Goal: Task Accomplishment & Management: Use online tool/utility

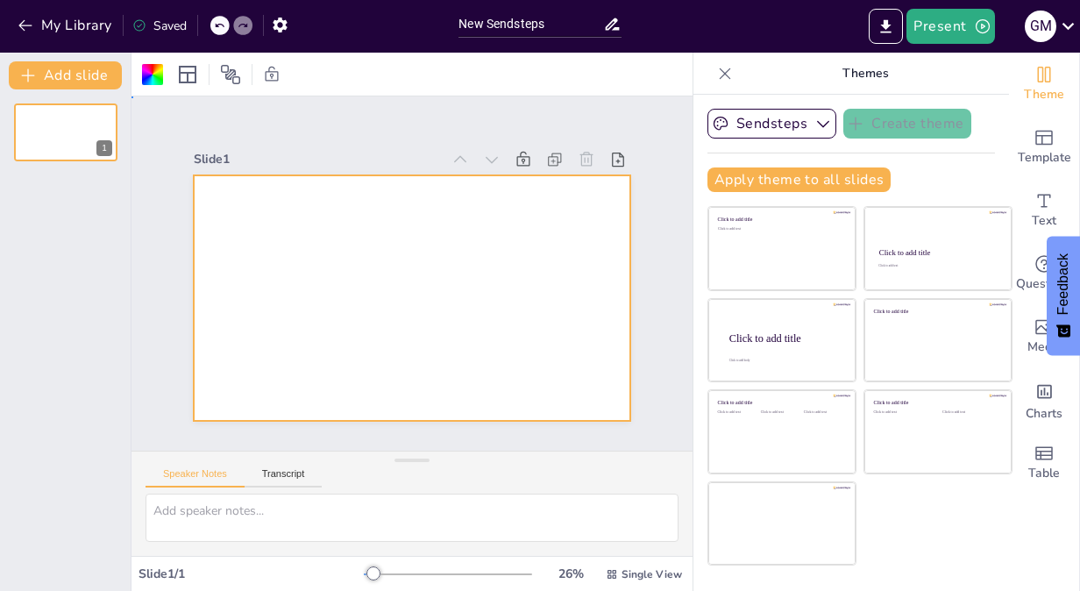
click at [246, 235] on div at bounding box center [412, 297] width 436 height 245
click at [308, 361] on div at bounding box center [412, 297] width 436 height 245
click at [317, 260] on div at bounding box center [412, 297] width 436 height 245
click at [495, 22] on input "New Sendsteps" at bounding box center [530, 23] width 144 height 25
click at [520, 28] on input "New Sendsteps" at bounding box center [530, 23] width 144 height 25
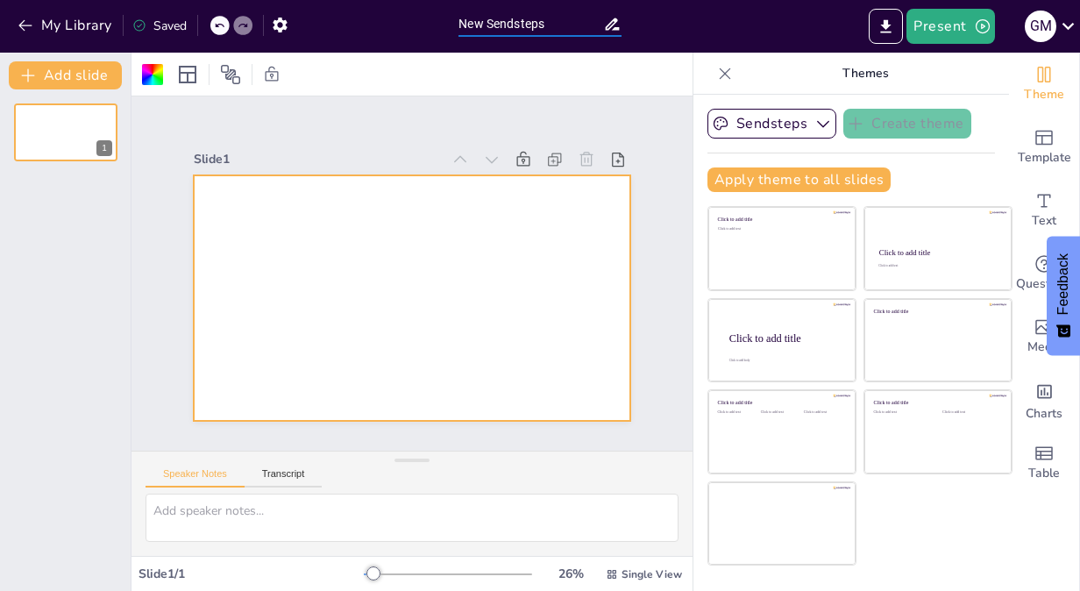
drag, startPoint x: 570, startPoint y: 28, endPoint x: 452, endPoint y: 21, distance: 118.5
click at [452, 21] on div "New Sendsteps" at bounding box center [540, 21] width 180 height 43
type input "E"
type input "Woordenwolk"
click at [459, 301] on div at bounding box center [412, 297] width 436 height 245
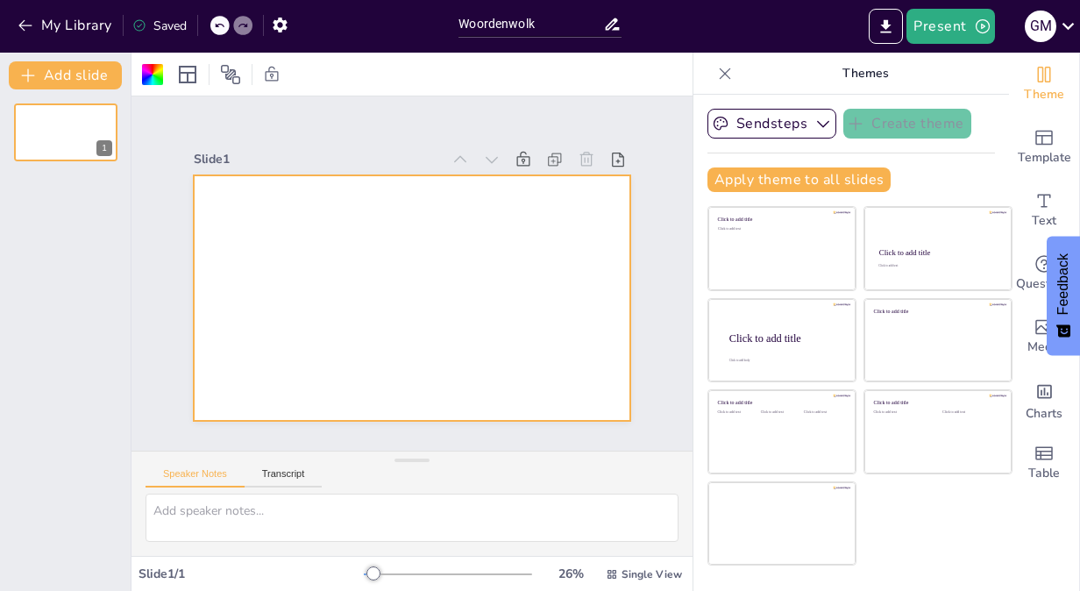
click at [495, 259] on div at bounding box center [412, 297] width 436 height 245
click at [761, 124] on button "Sendsteps" at bounding box center [771, 124] width 129 height 30
click at [352, 306] on div at bounding box center [412, 297] width 436 height 245
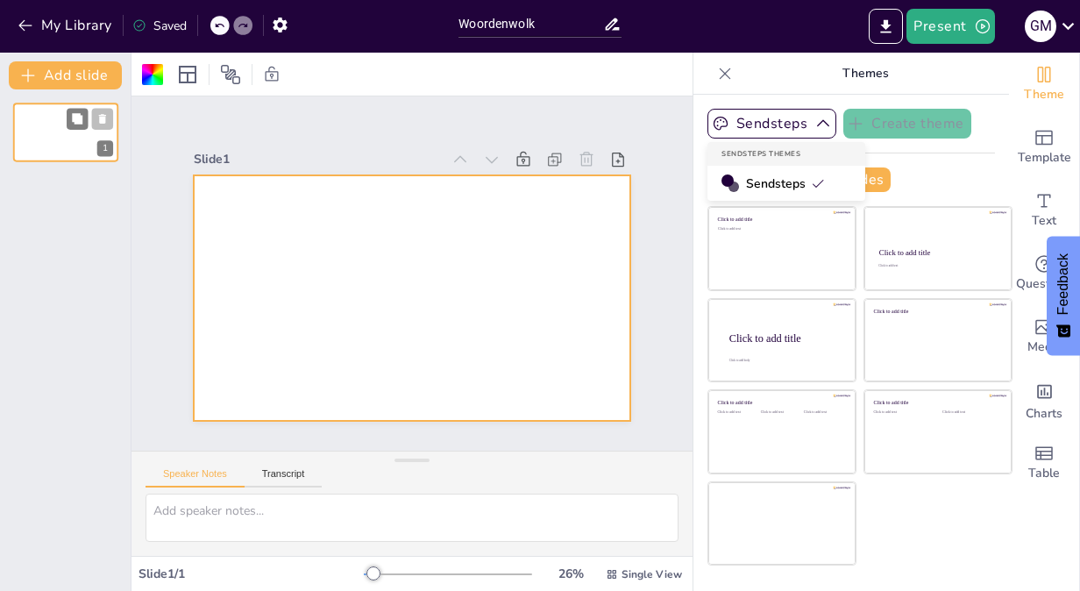
click at [56, 128] on div at bounding box center [65, 133] width 105 height 60
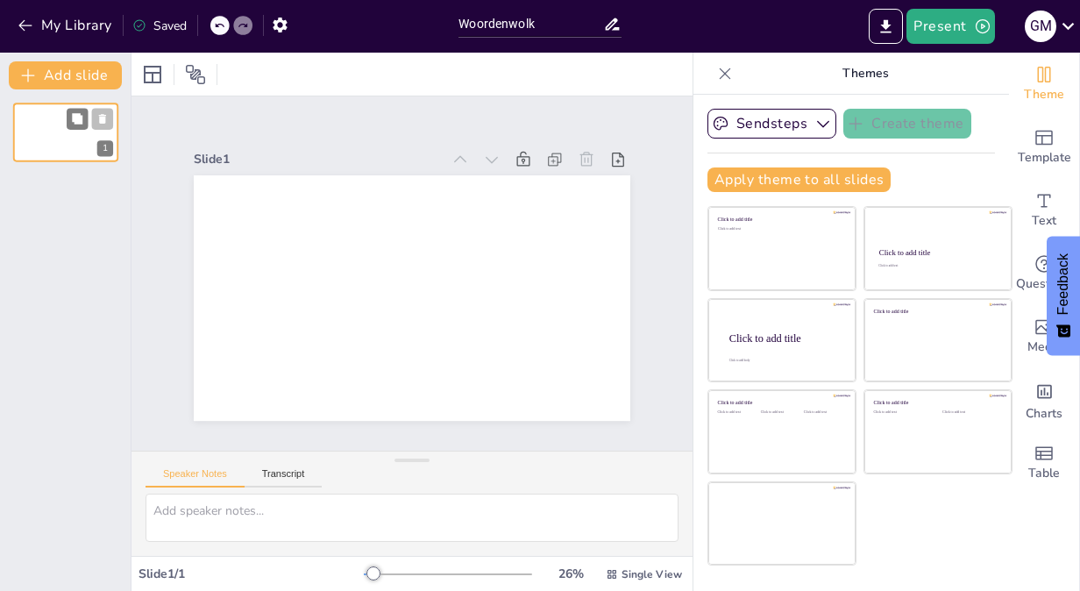
drag, startPoint x: 56, startPoint y: 128, endPoint x: 46, endPoint y: 131, distance: 11.1
click at [46, 131] on div at bounding box center [65, 133] width 105 height 60
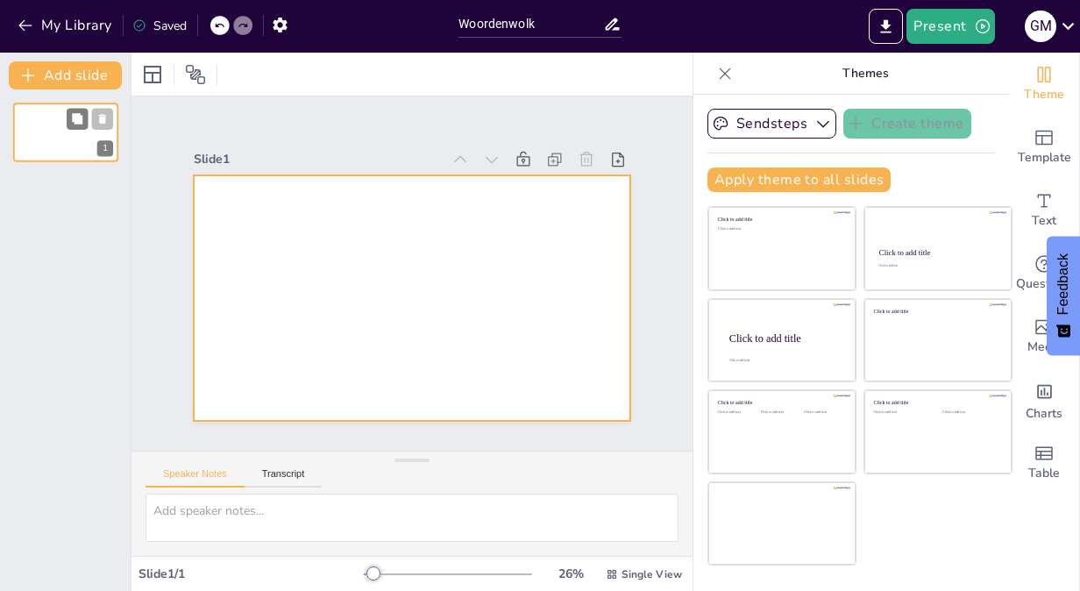
click at [34, 115] on div at bounding box center [65, 133] width 105 height 60
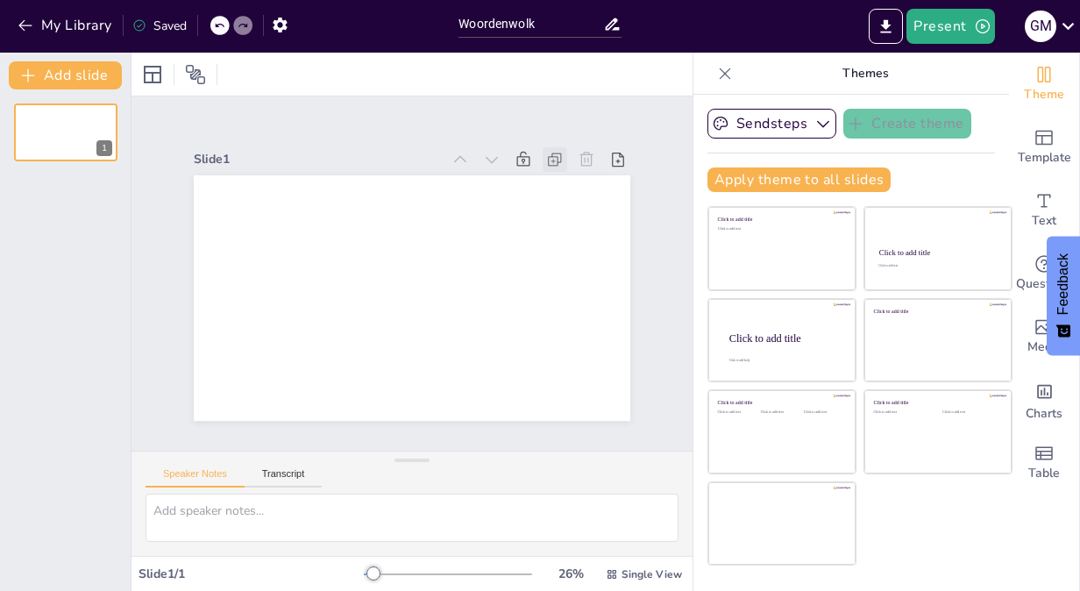
click at [550, 159] on icon at bounding box center [552, 161] width 4 height 4
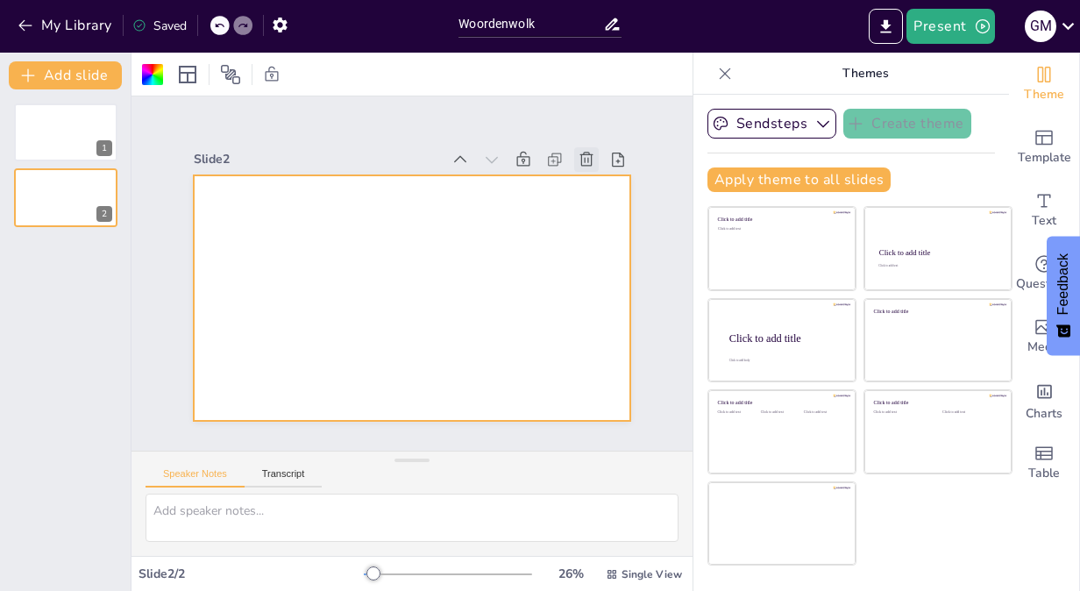
click at [580, 152] on icon at bounding box center [586, 159] width 13 height 14
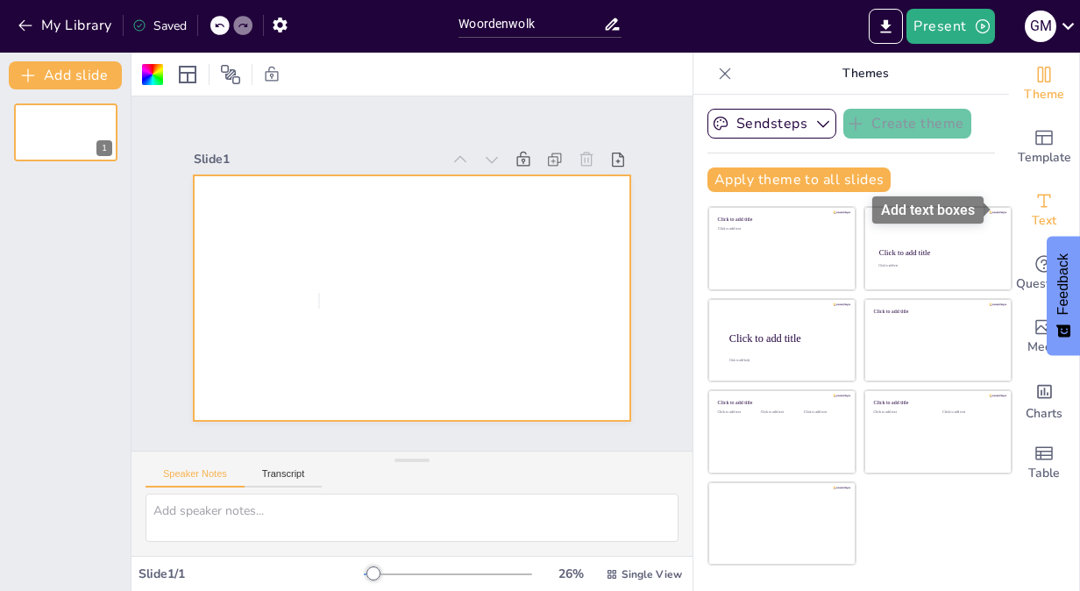
click at [1034, 198] on icon "Add text boxes" at bounding box center [1043, 200] width 21 height 21
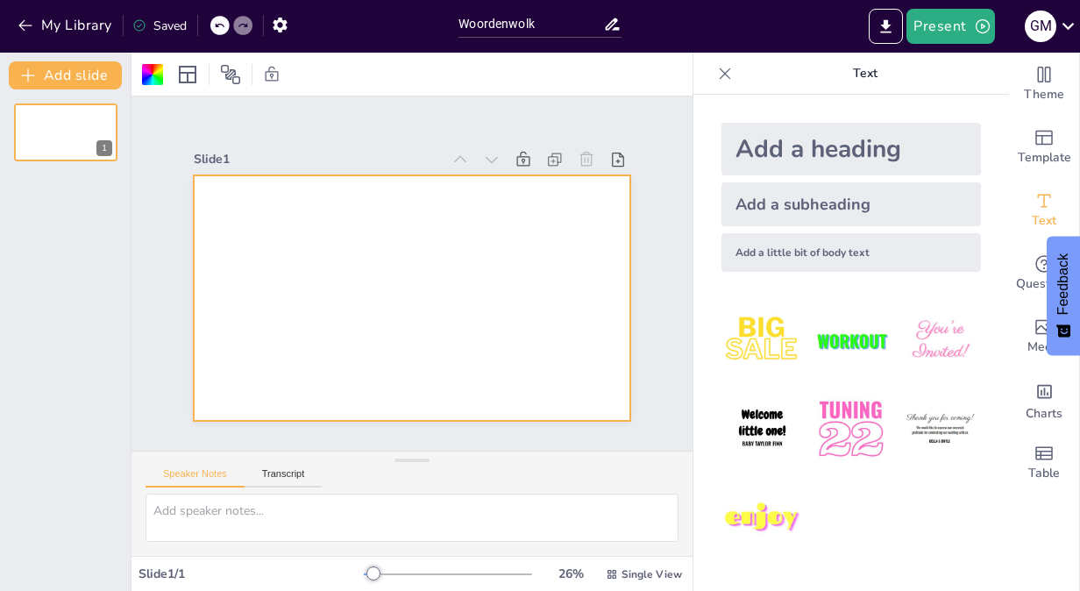
click at [775, 153] on div "Add a heading" at bounding box center [850, 149] width 259 height 53
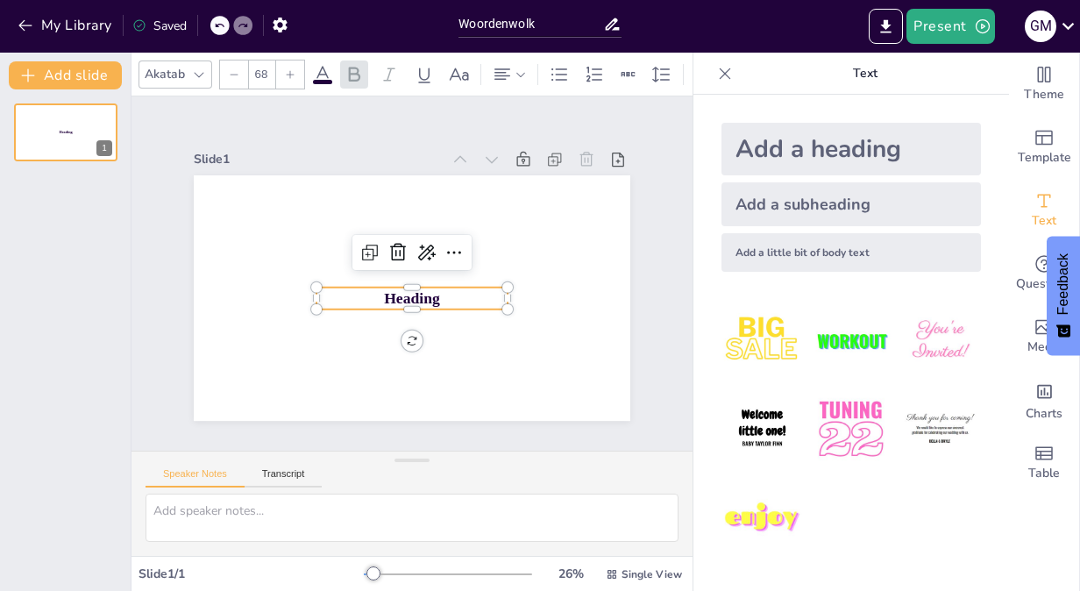
click at [431, 293] on p "Heading" at bounding box center [411, 298] width 191 height 22
click at [414, 290] on span "Heading" at bounding box center [412, 298] width 56 height 18
click at [387, 294] on span "Heading" at bounding box center [412, 298] width 56 height 18
drag, startPoint x: 435, startPoint y: 294, endPoint x: 361, endPoint y: 294, distance: 73.6
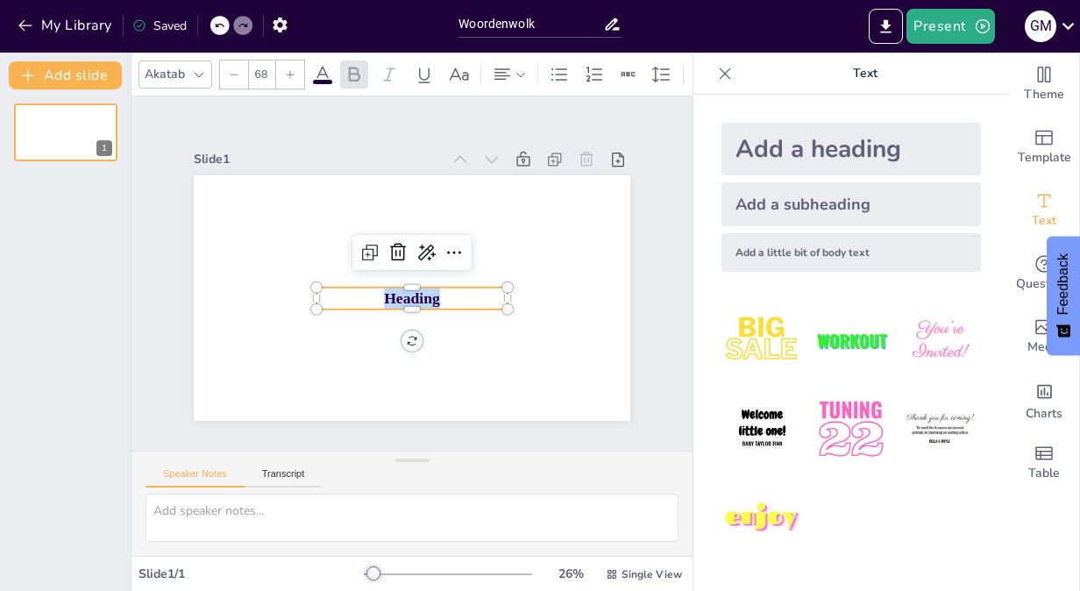
click at [361, 294] on p "Heading" at bounding box center [411, 298] width 191 height 22
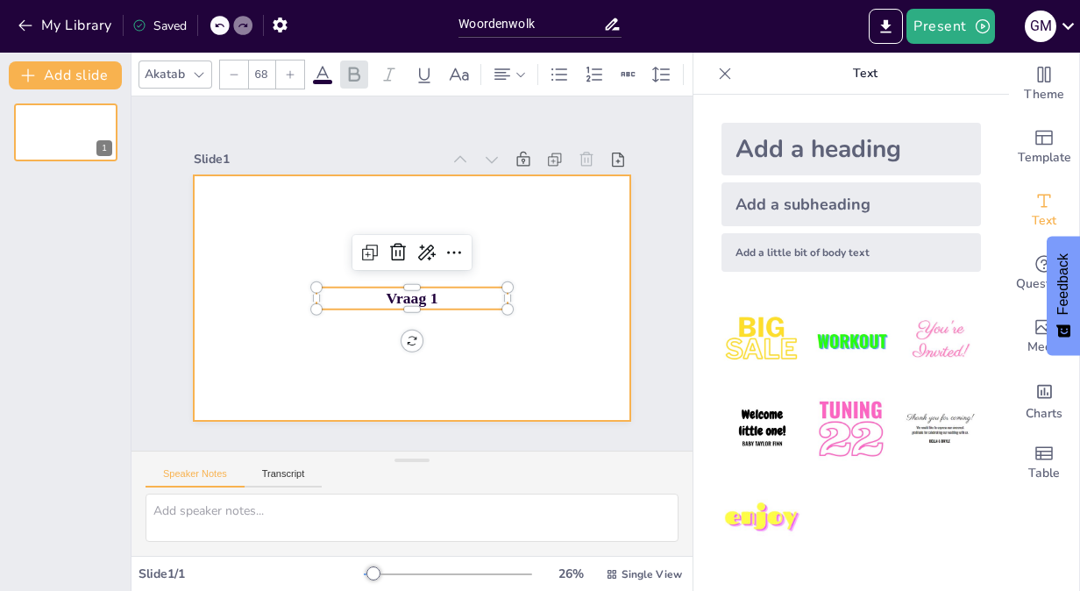
click at [456, 365] on div at bounding box center [412, 297] width 436 height 245
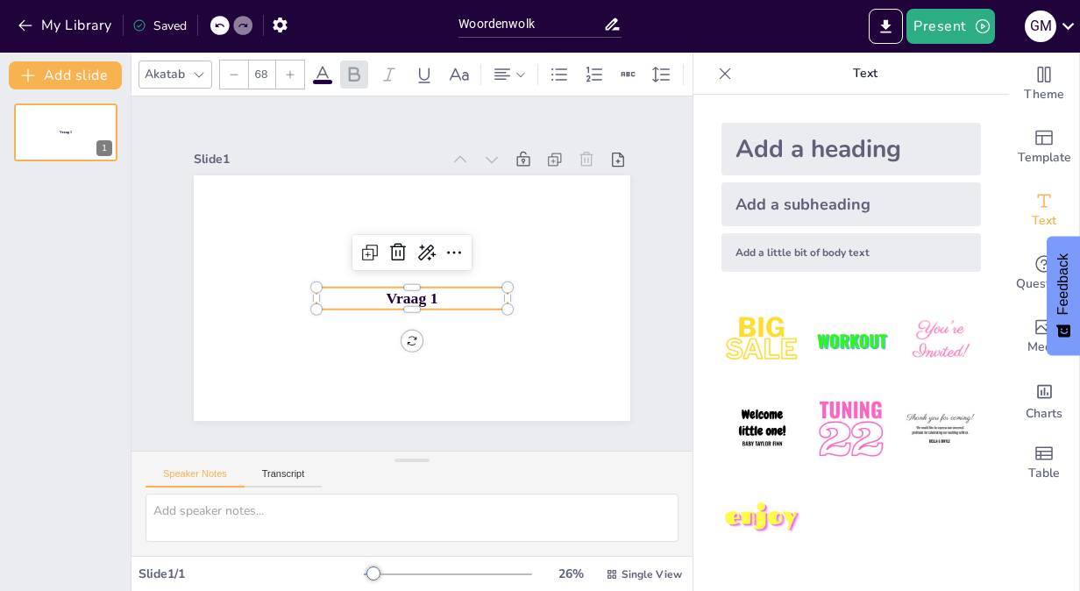
click at [405, 289] on span "Vraag 1" at bounding box center [412, 298] width 52 height 18
click at [420, 287] on p "Vraag 1" at bounding box center [411, 298] width 191 height 22
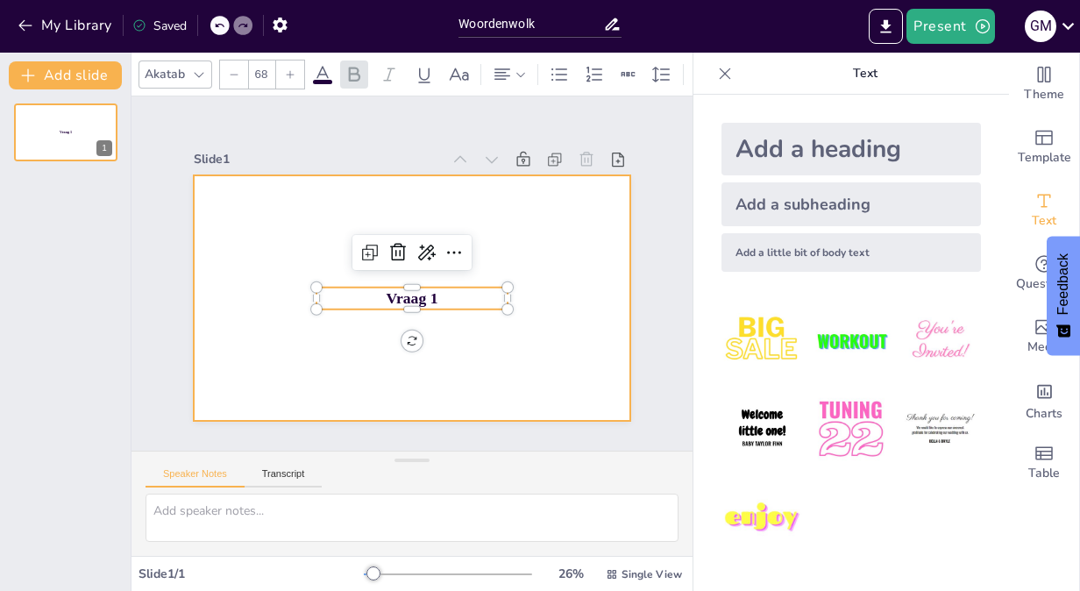
click at [424, 329] on div at bounding box center [412, 297] width 436 height 245
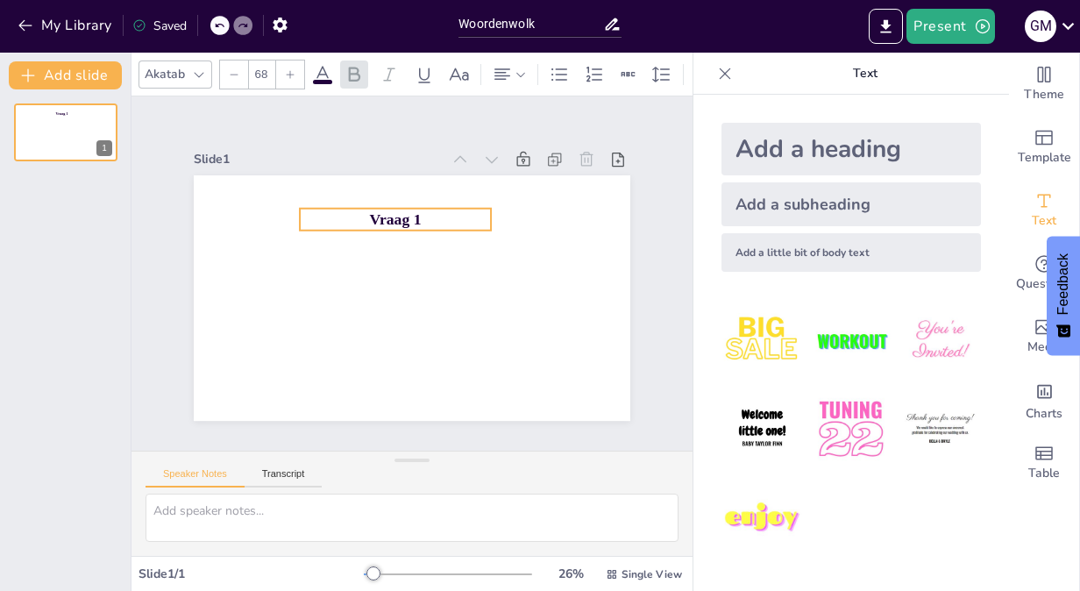
drag, startPoint x: 420, startPoint y: 286, endPoint x: 403, endPoint y: 207, distance: 80.6
click at [403, 210] on span "Vraag 1" at bounding box center [396, 219] width 52 height 18
click at [841, 200] on div "Add a subheading" at bounding box center [850, 204] width 259 height 44
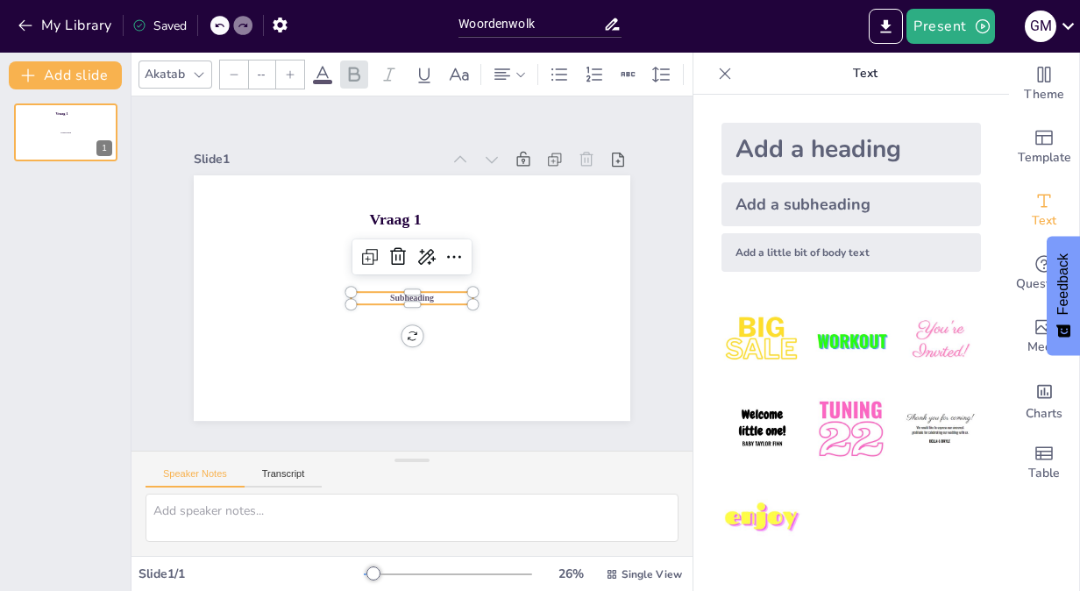
type input "38"
click at [404, 293] on span "Subheading" at bounding box center [412, 298] width 44 height 10
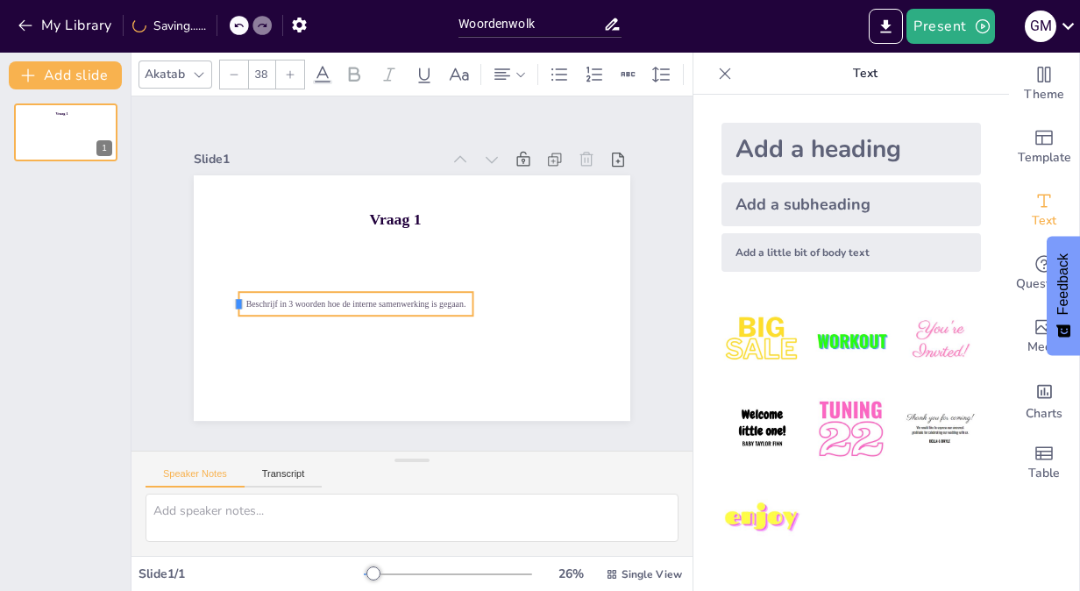
drag, startPoint x: 331, startPoint y: 296, endPoint x: 219, endPoint y: 298, distance: 112.2
click at [224, 298] on div at bounding box center [231, 304] width 14 height 24
drag, startPoint x: 461, startPoint y: 298, endPoint x: 552, endPoint y: 296, distance: 91.2
click at [564, 296] on div at bounding box center [571, 304] width 14 height 24
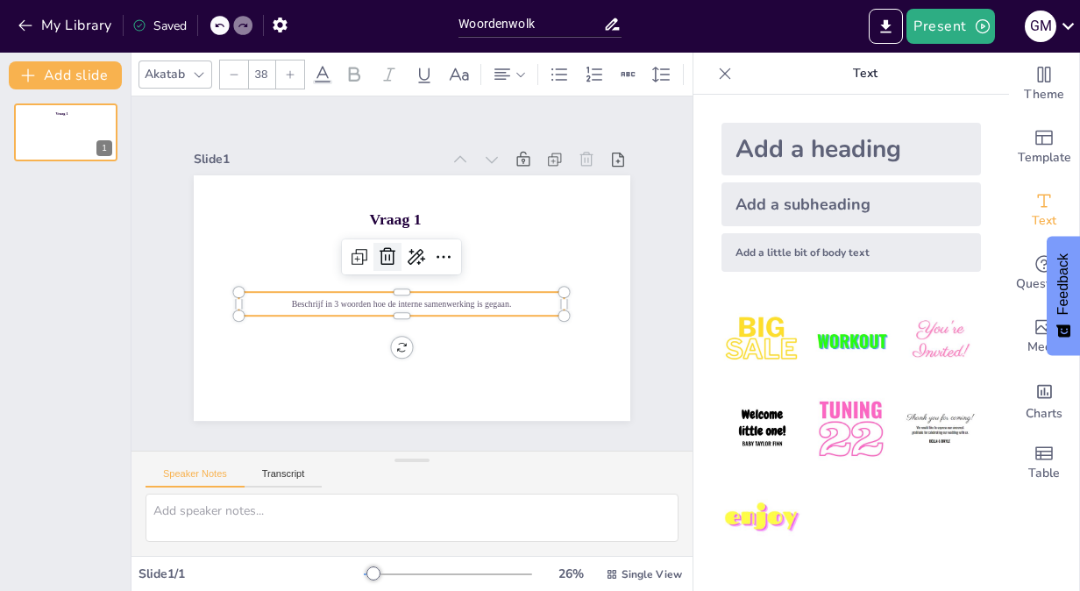
click at [377, 256] on icon at bounding box center [387, 256] width 21 height 21
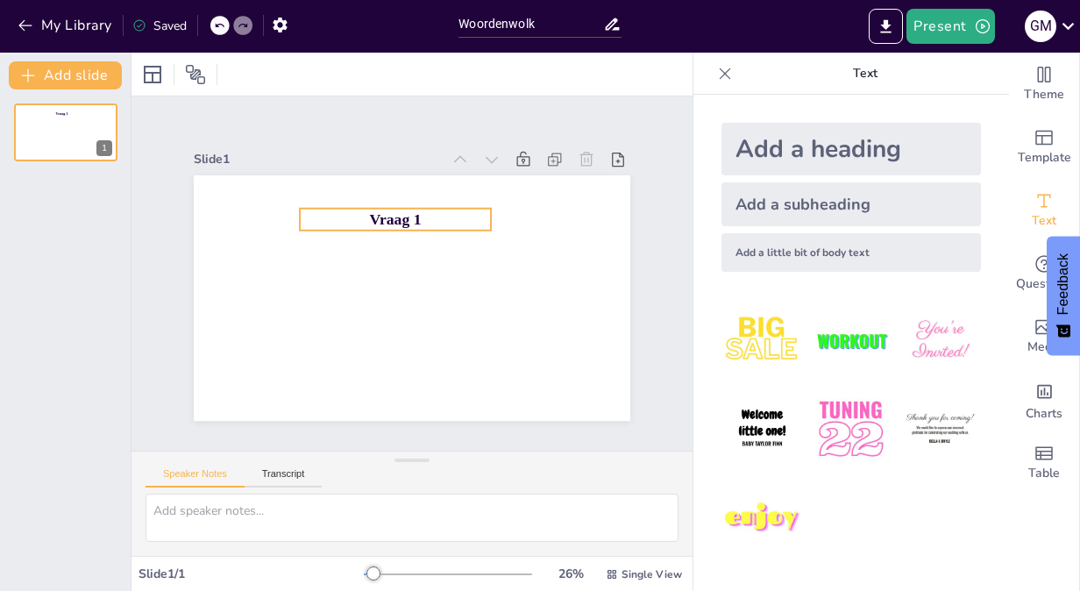
click at [384, 210] on span "Vraag 1" at bounding box center [396, 219] width 52 height 18
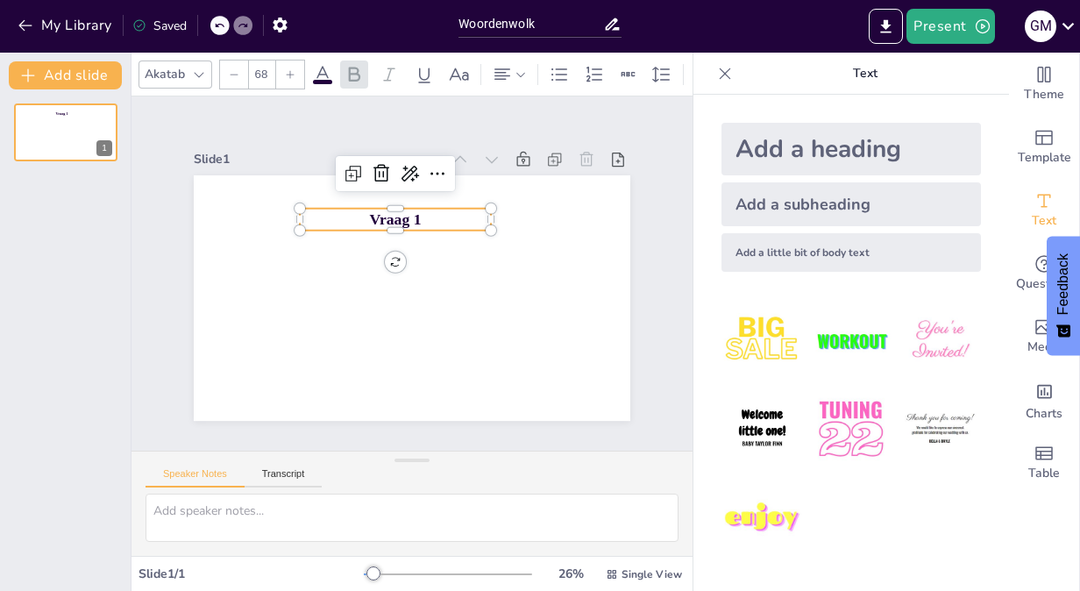
click at [426, 209] on p "Vraag 1" at bounding box center [395, 220] width 191 height 22
drag, startPoint x: 419, startPoint y: 214, endPoint x: 329, endPoint y: 214, distance: 89.4
click at [329, 214] on p "Vraag 1" at bounding box center [395, 220] width 191 height 22
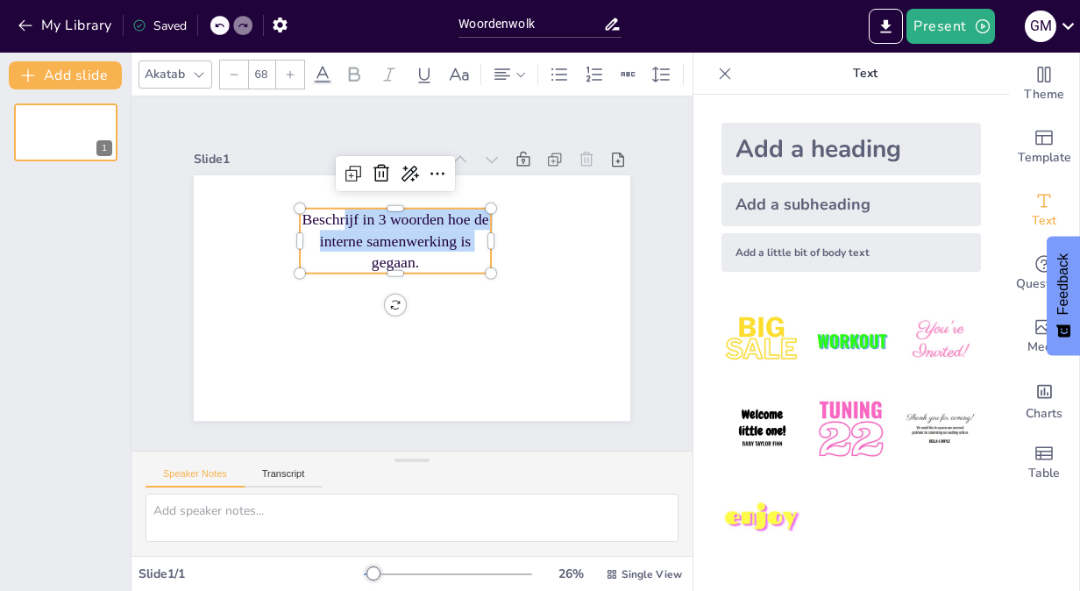
drag, startPoint x: 329, startPoint y: 214, endPoint x: 404, endPoint y: 286, distance: 103.5
click at [401, 284] on div "Beschrijf in 3 woorden hoe de interne samenwerking is gegaan." at bounding box center [412, 297] width 436 height 245
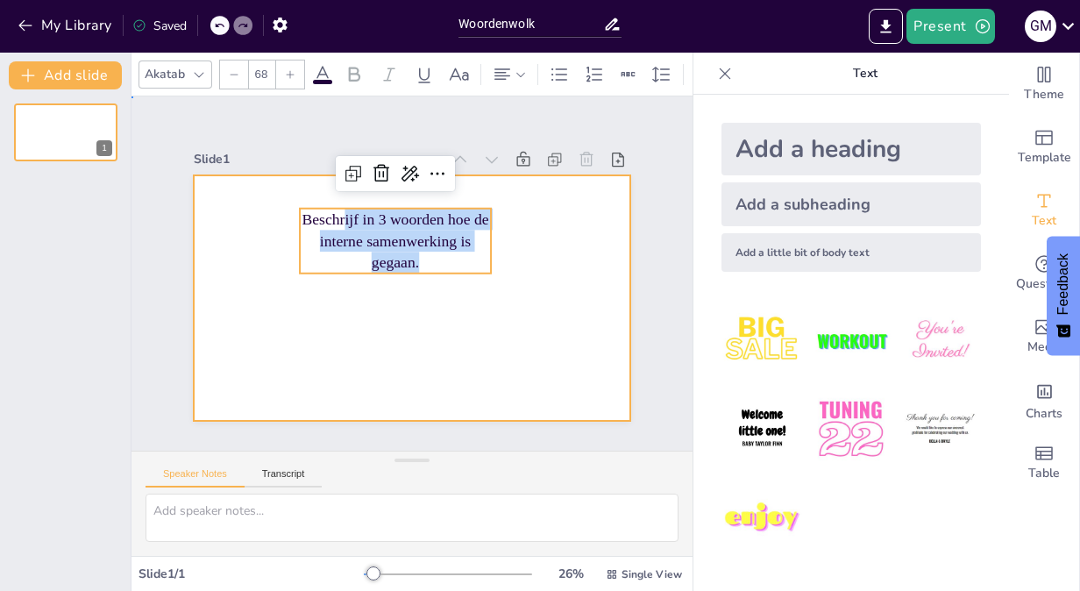
click at [479, 324] on div at bounding box center [412, 297] width 436 height 245
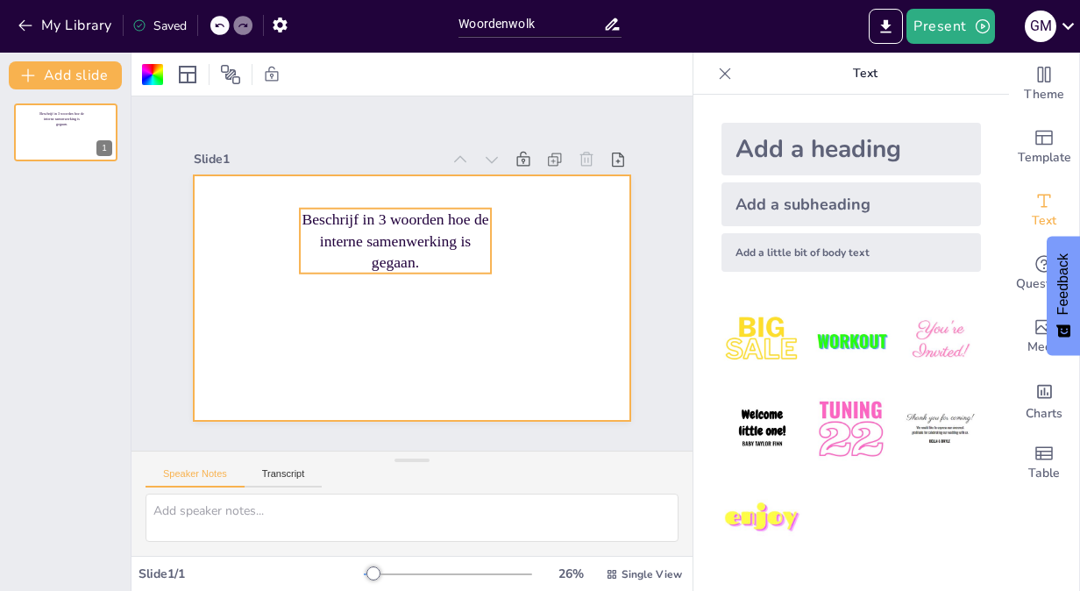
click at [431, 236] on p "Beschrijf in 3 woorden hoe de interne samenwerking is gegaan." at bounding box center [395, 241] width 191 height 65
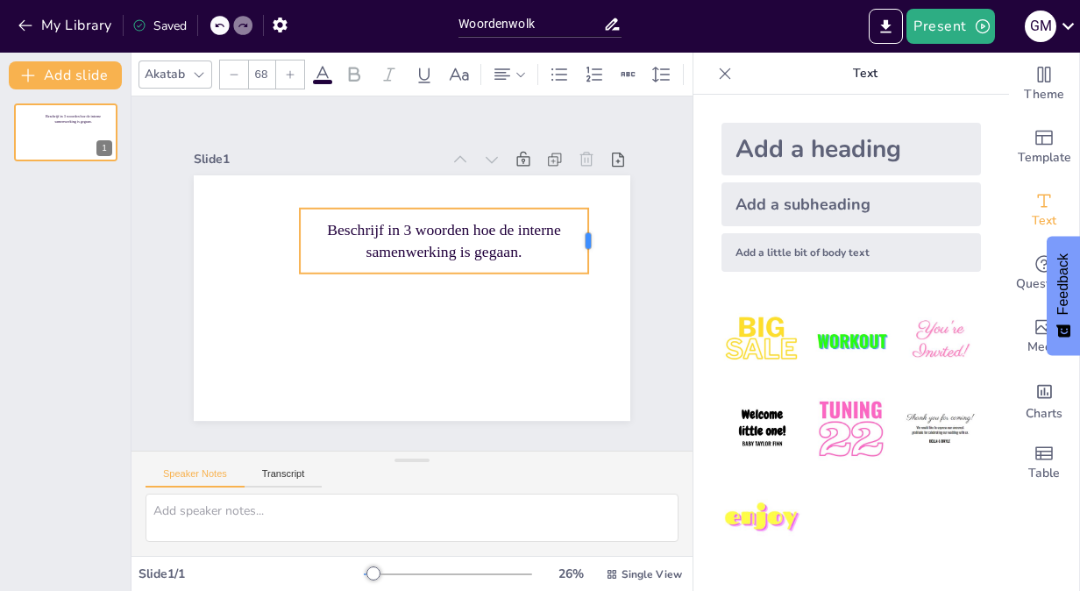
drag, startPoint x: 481, startPoint y: 237, endPoint x: 579, endPoint y: 253, distance: 99.5
click at [588, 253] on div at bounding box center [595, 241] width 14 height 65
click at [303, 237] on p "Beschrijf in 3 woorden hoe de interne samenwerking is gegaan." at bounding box center [444, 240] width 289 height 43
drag, startPoint x: 286, startPoint y: 234, endPoint x: 218, endPoint y: 242, distance: 67.9
click at [218, 242] on div at bounding box center [225, 241] width 14 height 65
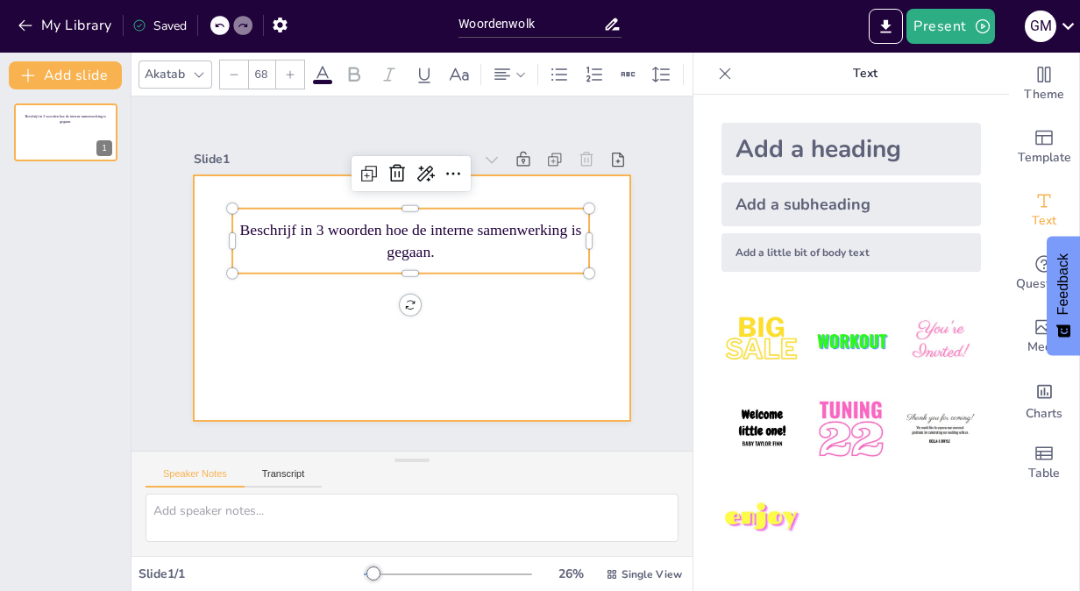
click at [387, 311] on div at bounding box center [412, 297] width 436 height 245
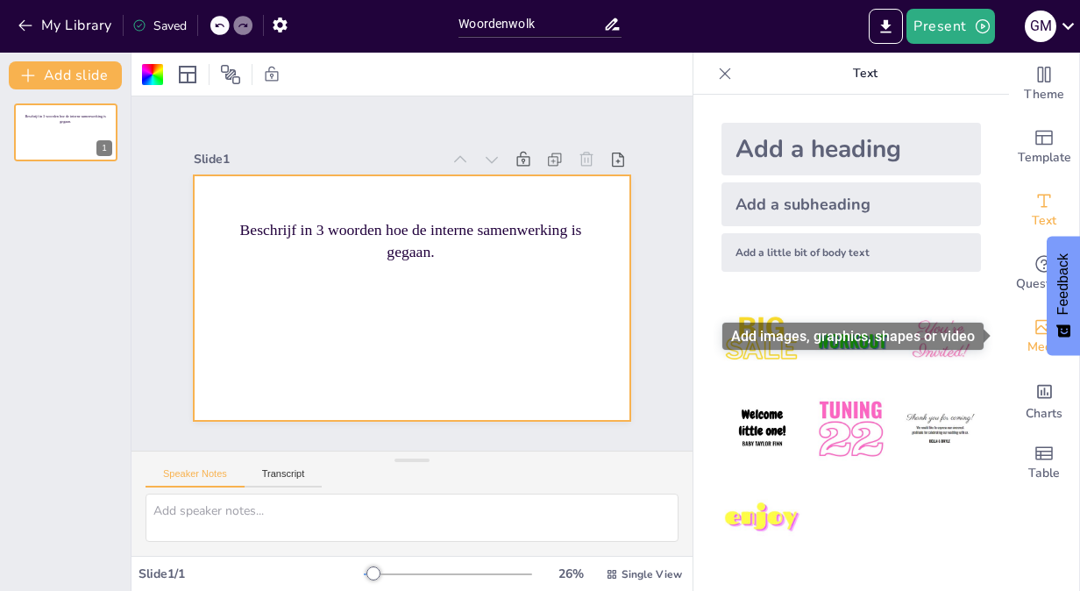
click at [1035, 329] on icon "Add images, graphics, shapes or video" at bounding box center [1044, 327] width 18 height 15
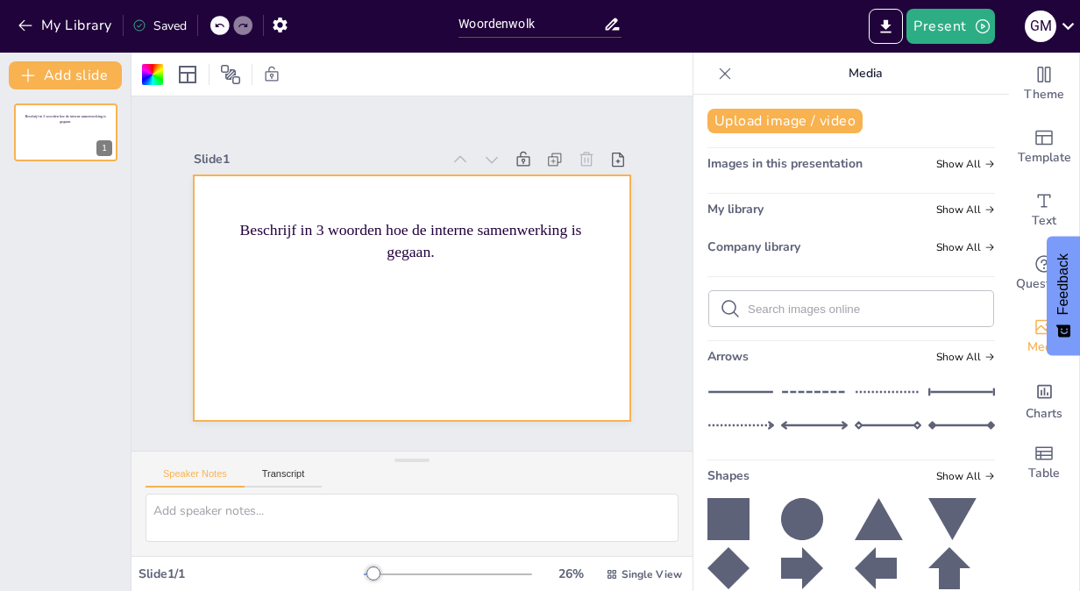
click at [849, 308] on input "text" at bounding box center [864, 308] width 235 height 13
click at [768, 310] on input "text" at bounding box center [864, 308] width 235 height 13
click at [766, 116] on button "Upload image / video" at bounding box center [784, 121] width 155 height 25
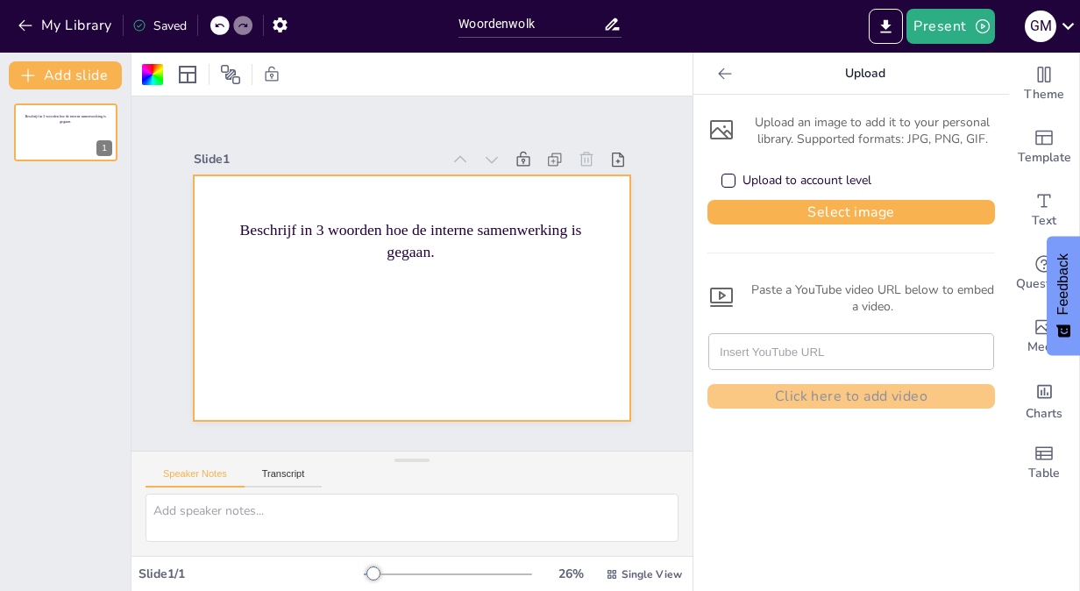
click at [771, 349] on input "text" at bounding box center [850, 351] width 263 height 35
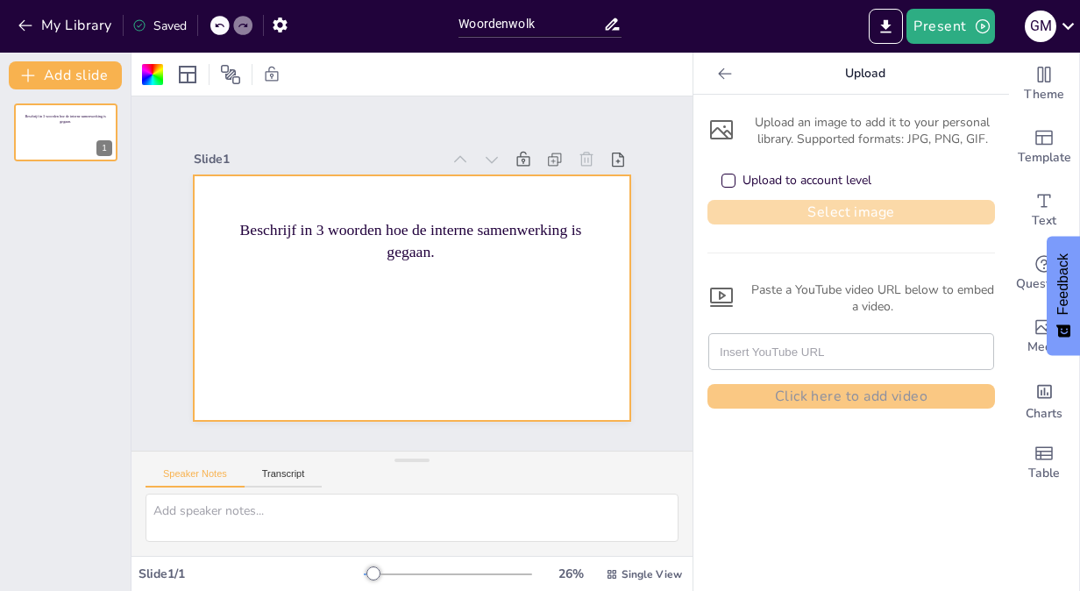
click at [790, 205] on button "Select image" at bounding box center [850, 212] width 287 height 25
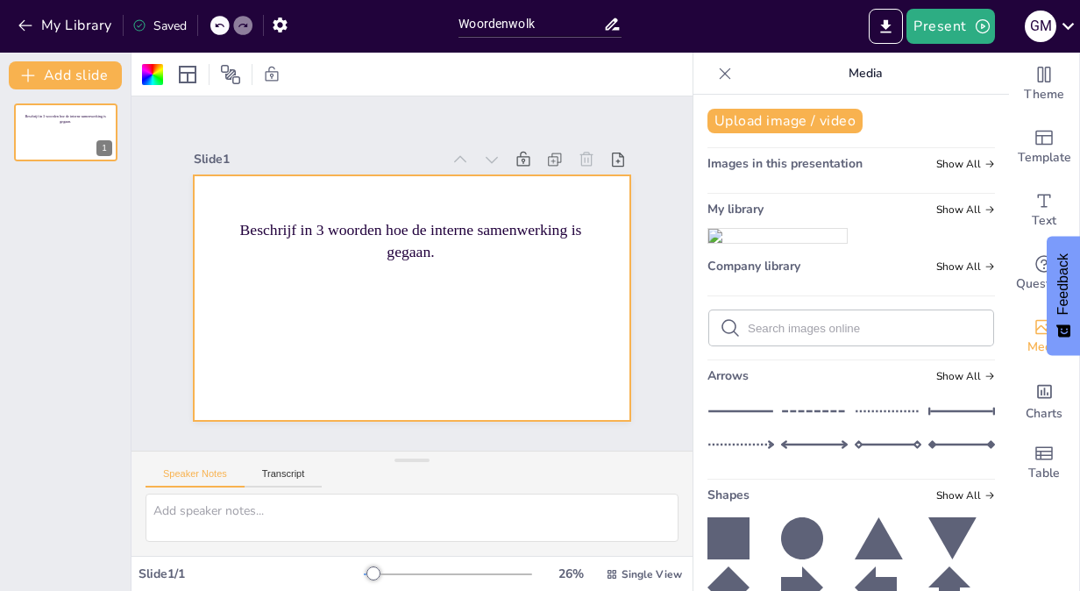
click at [762, 243] on img at bounding box center [777, 236] width 138 height 14
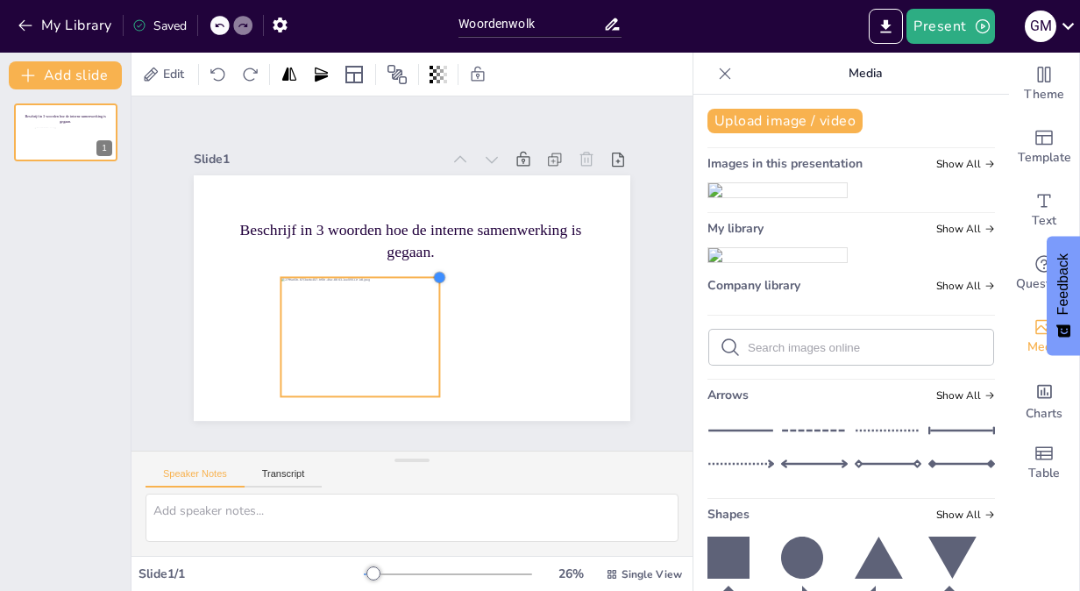
drag, startPoint x: 529, startPoint y: 188, endPoint x: 426, endPoint y: 336, distance: 181.3
click at [426, 336] on div "Beschrijf in 3 woorden hoe de interne samenwerking is gegaan." at bounding box center [412, 297] width 436 height 245
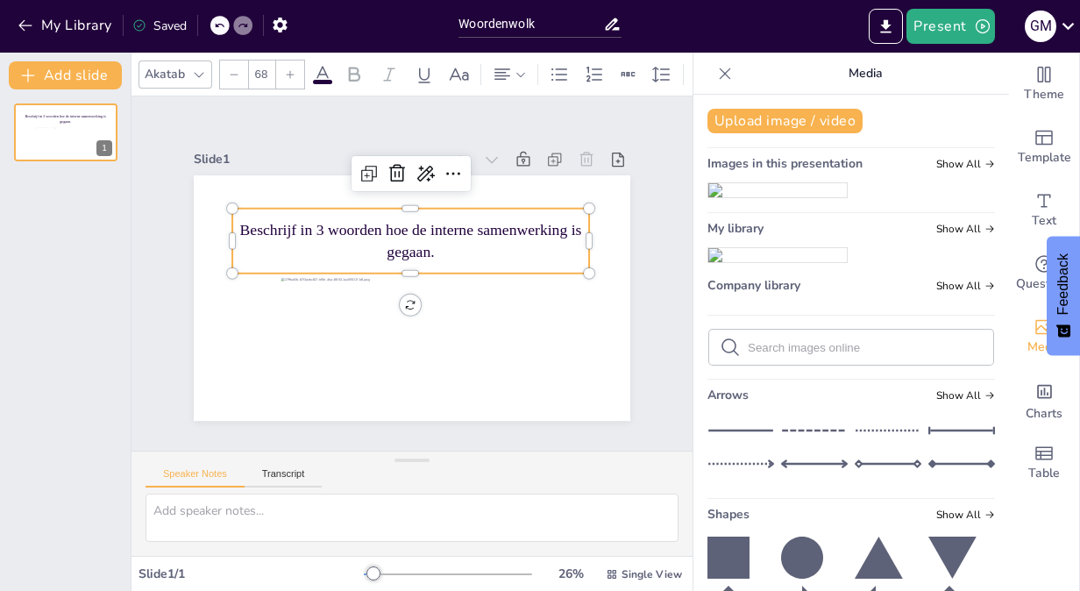
click at [464, 251] on p "Beschrijf in 3 woorden hoe de interne samenwerking is gegaan." at bounding box center [410, 240] width 357 height 43
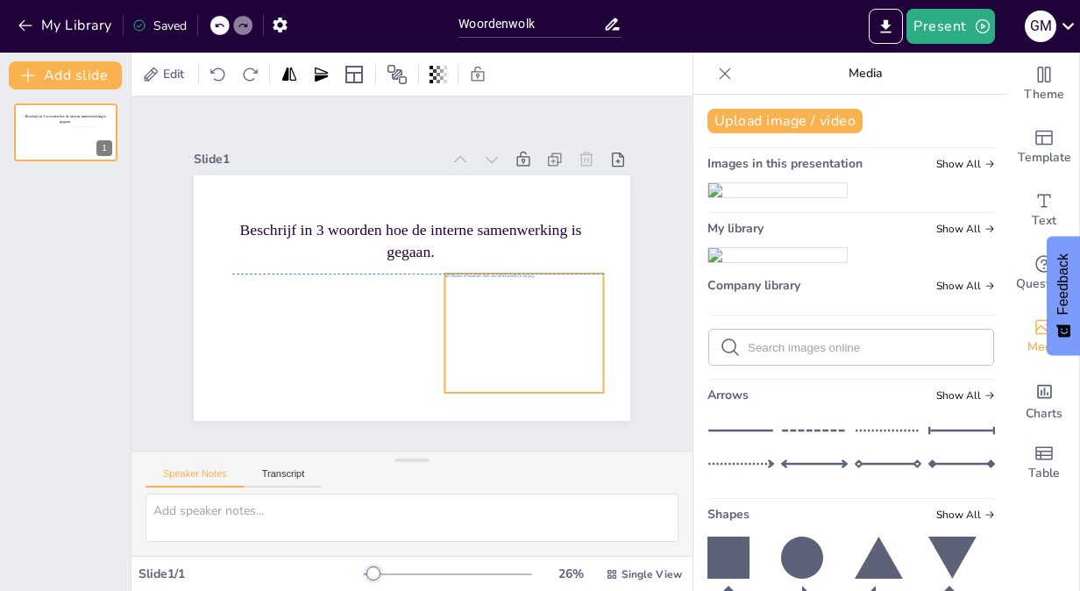
drag, startPoint x: 328, startPoint y: 335, endPoint x: 492, endPoint y: 328, distance: 164.0
click at [492, 328] on div at bounding box center [523, 332] width 159 height 119
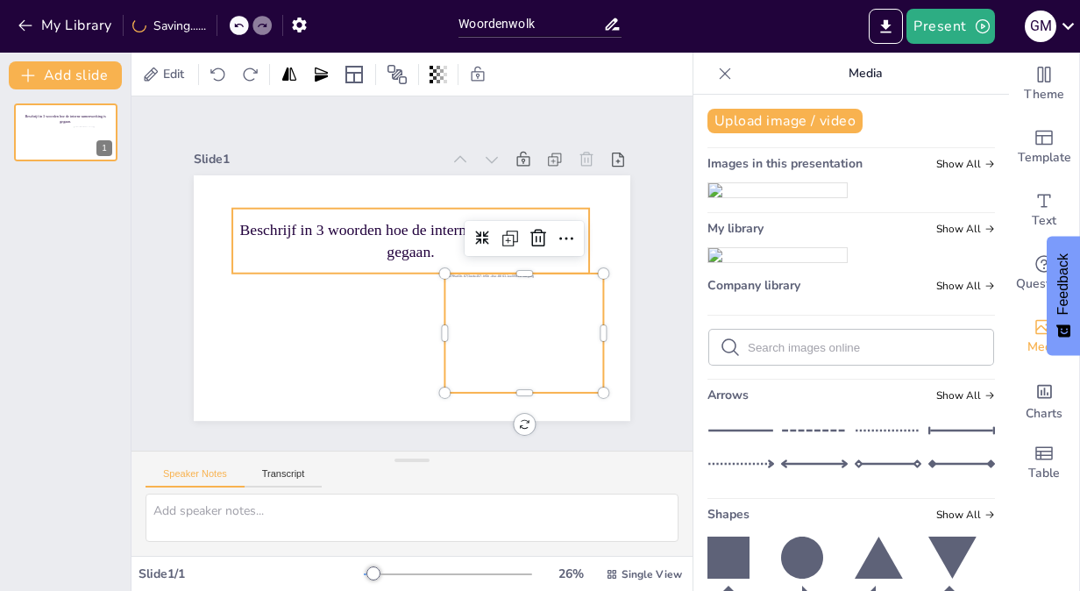
click at [400, 238] on p "Beschrijf in 3 woorden hoe de interne samenwerking is gegaan." at bounding box center [410, 240] width 357 height 43
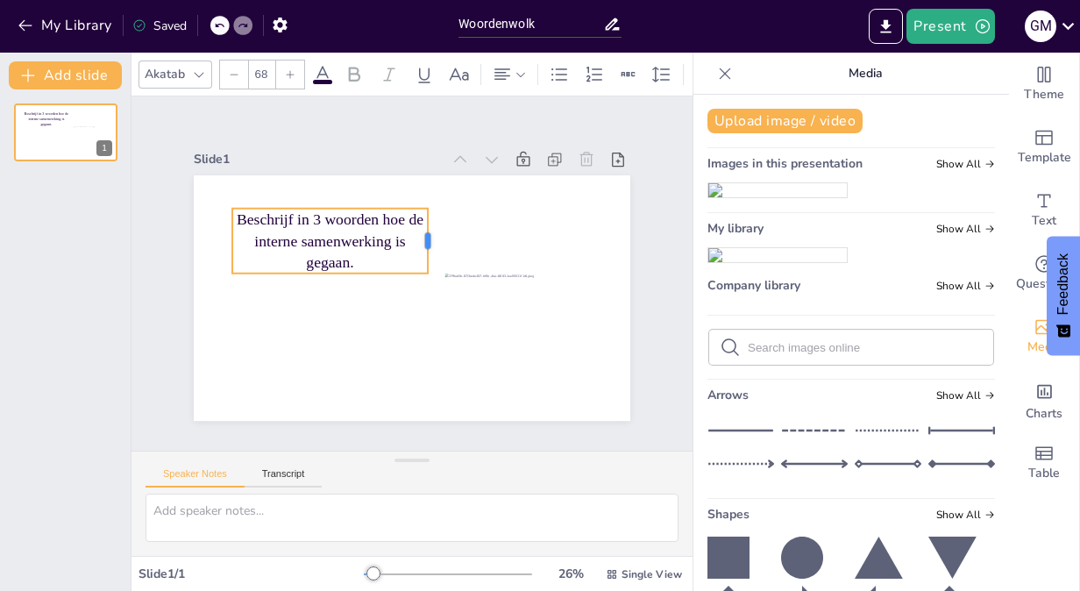
drag, startPoint x: 581, startPoint y: 231, endPoint x: 420, endPoint y: 259, distance: 163.7
click at [428, 259] on div at bounding box center [435, 241] width 14 height 65
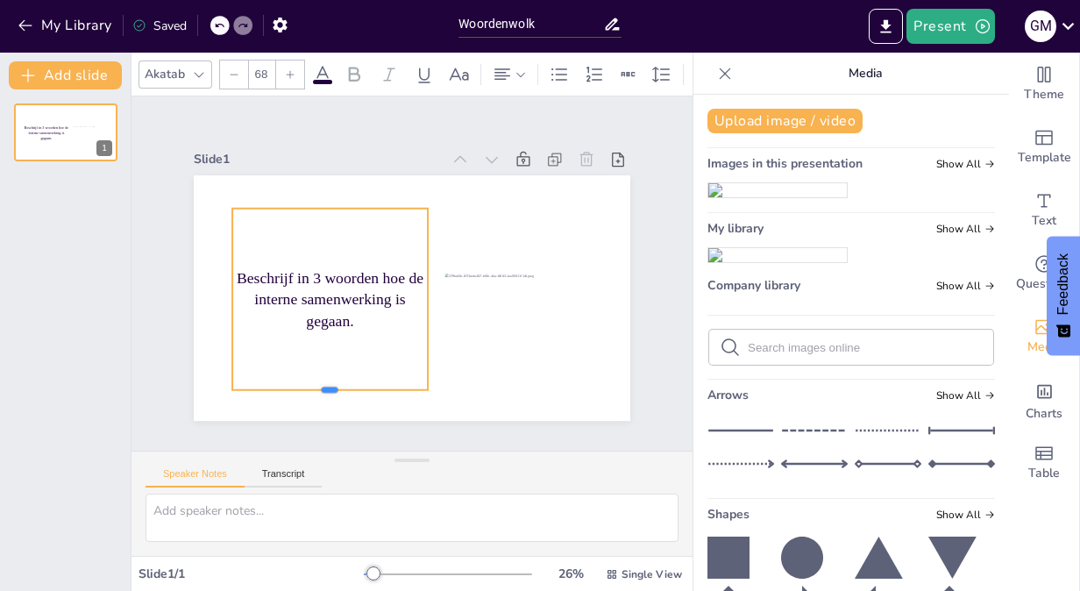
drag, startPoint x: 331, startPoint y: 266, endPoint x: 329, endPoint y: 383, distance: 116.6
click at [329, 390] on div at bounding box center [329, 397] width 195 height 14
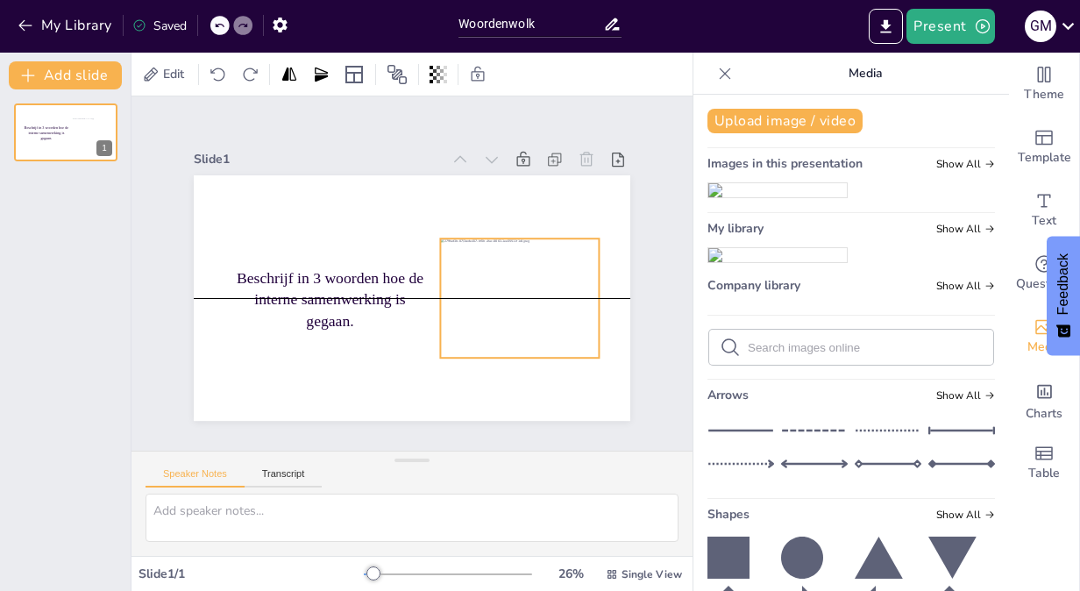
drag, startPoint x: 498, startPoint y: 348, endPoint x: 493, endPoint y: 307, distance: 41.4
click at [493, 307] on div at bounding box center [519, 297] width 159 height 119
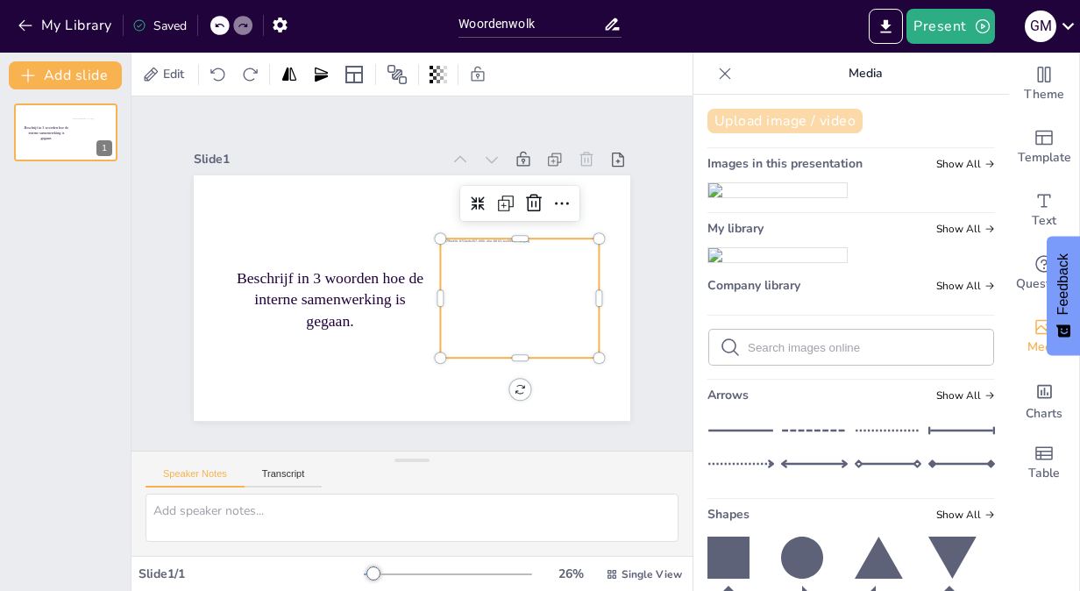
click at [761, 122] on button "Upload image / video" at bounding box center [784, 121] width 155 height 25
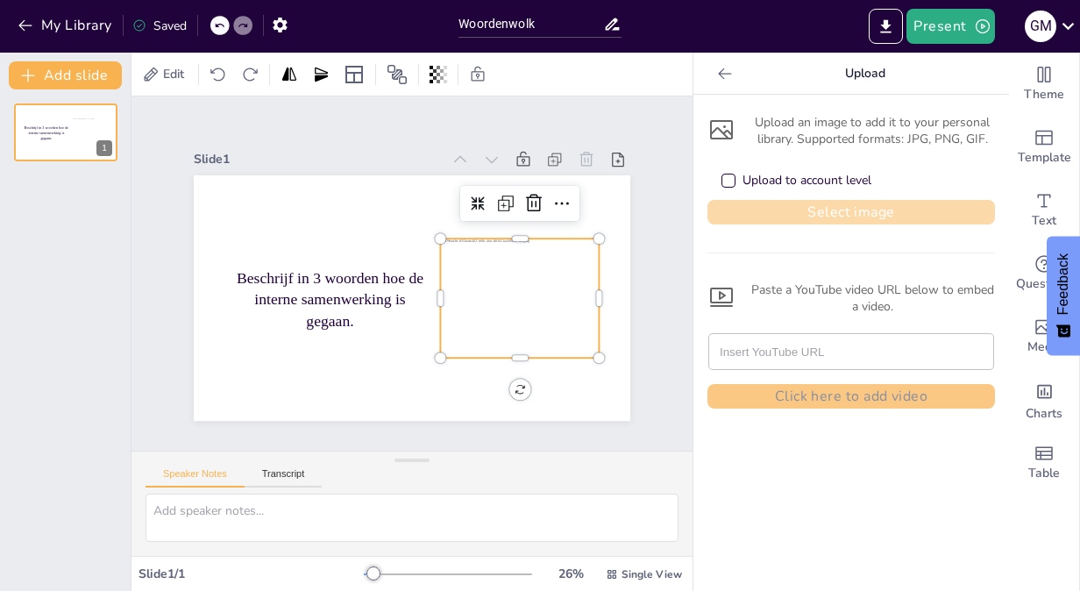
click at [817, 213] on button "Select image" at bounding box center [850, 212] width 287 height 25
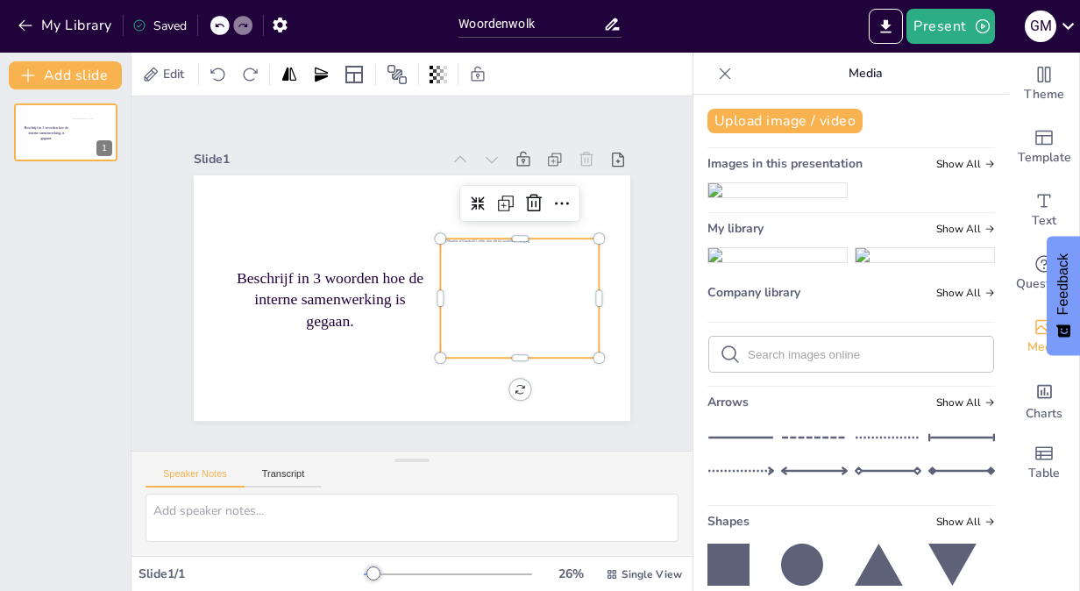
click at [778, 262] on img at bounding box center [777, 255] width 138 height 14
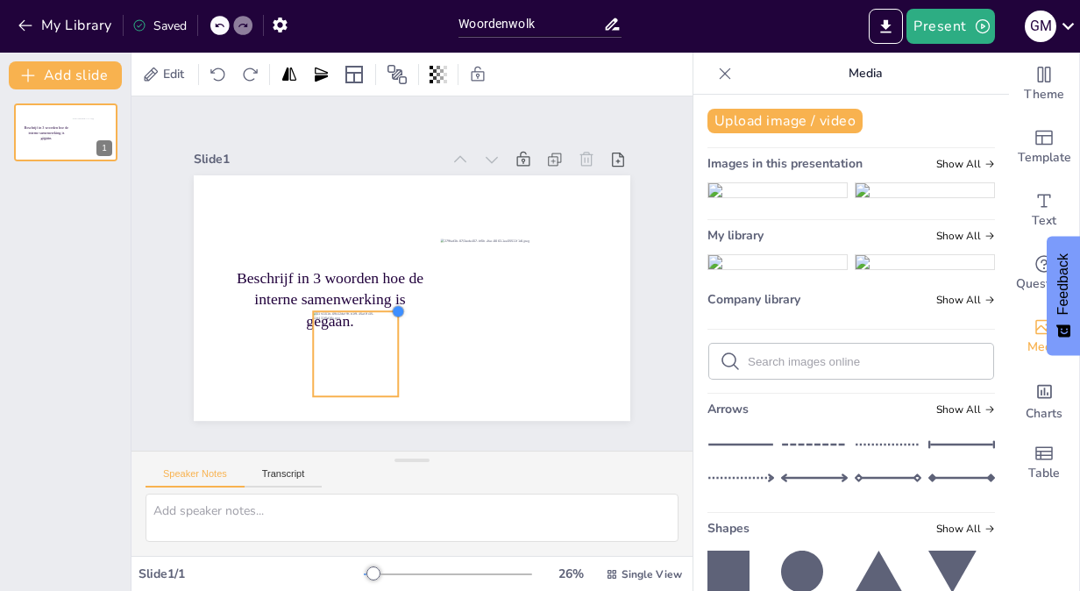
drag, startPoint x: 499, startPoint y: 191, endPoint x: 386, endPoint y: 304, distance: 159.2
click at [392, 304] on div at bounding box center [399, 311] width 14 height 14
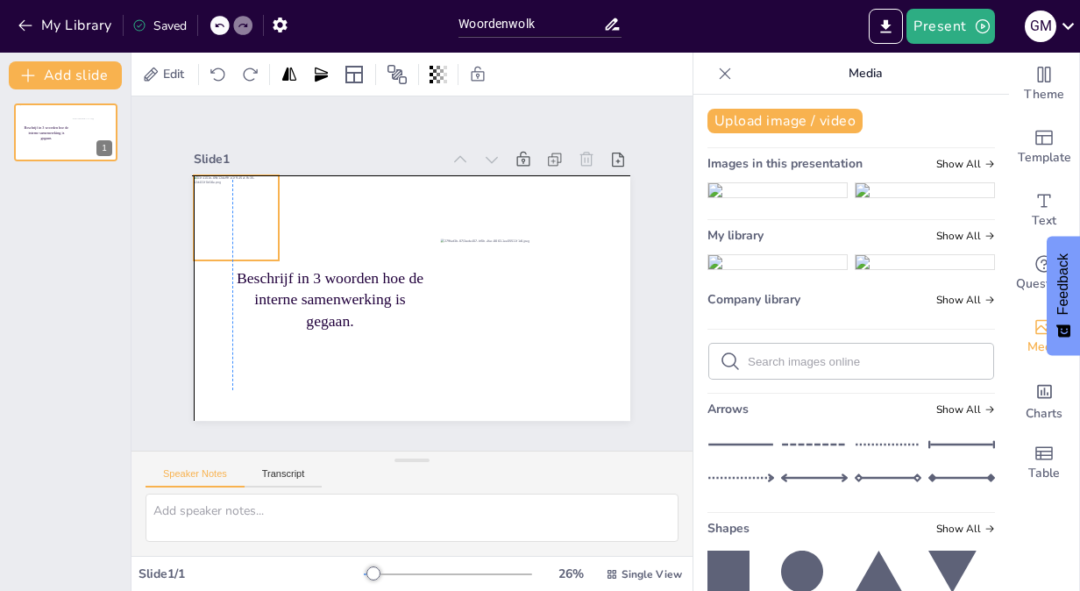
drag, startPoint x: 331, startPoint y: 349, endPoint x: 210, endPoint y: 217, distance: 178.6
click at [210, 217] on div at bounding box center [236, 217] width 85 height 85
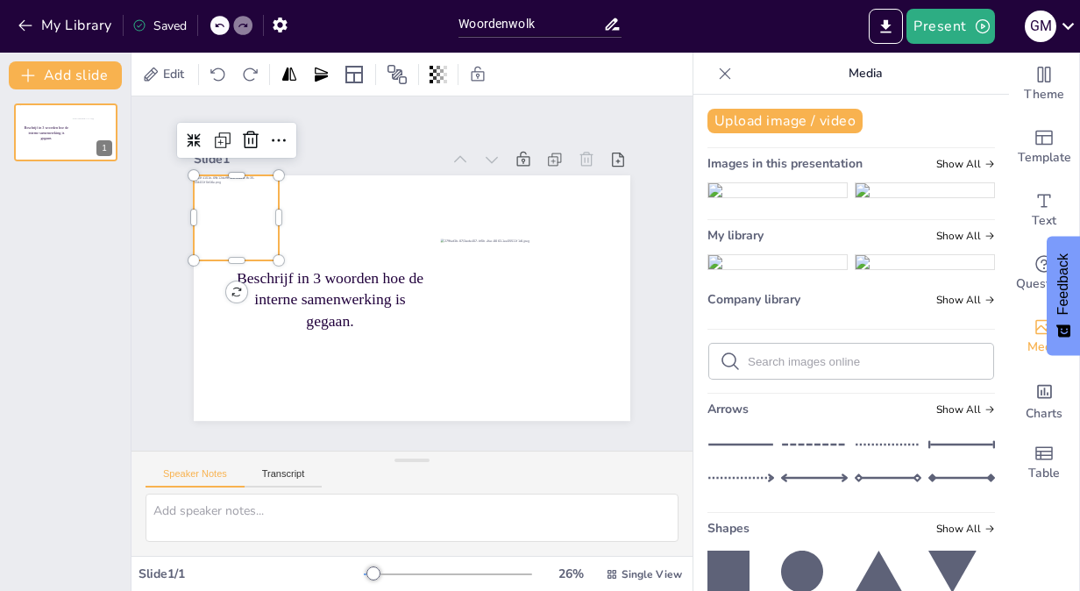
click at [228, 216] on div at bounding box center [236, 217] width 85 height 85
drag, startPoint x: 266, startPoint y: 253, endPoint x: 233, endPoint y: 228, distance: 41.2
click at [246, 228] on div at bounding box center [253, 235] width 14 height 14
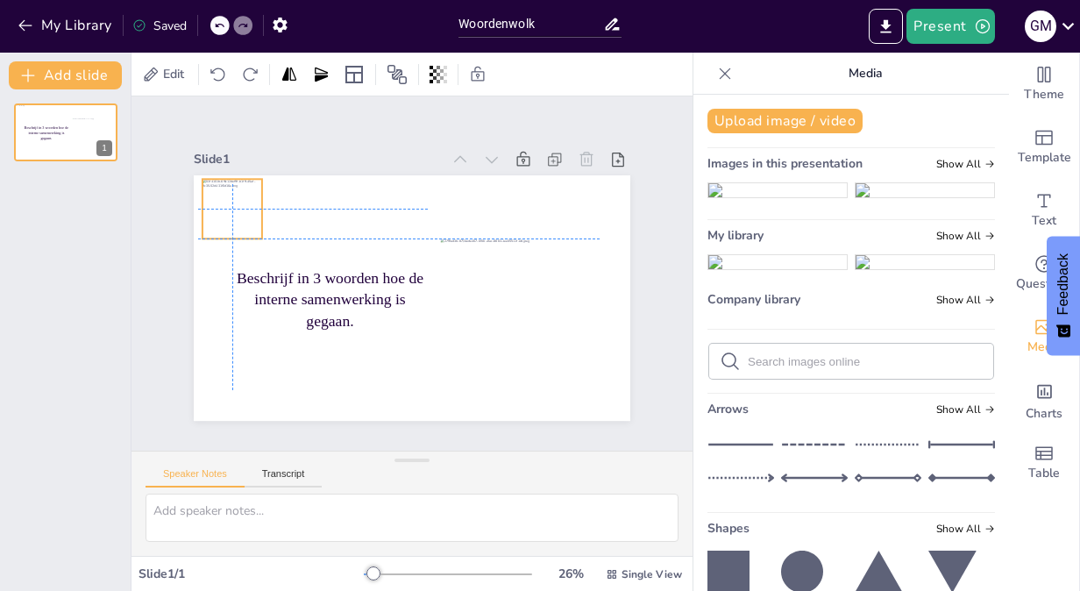
drag, startPoint x: 223, startPoint y: 203, endPoint x: 227, endPoint y: 212, distance: 9.8
click at [227, 212] on div at bounding box center [232, 209] width 60 height 60
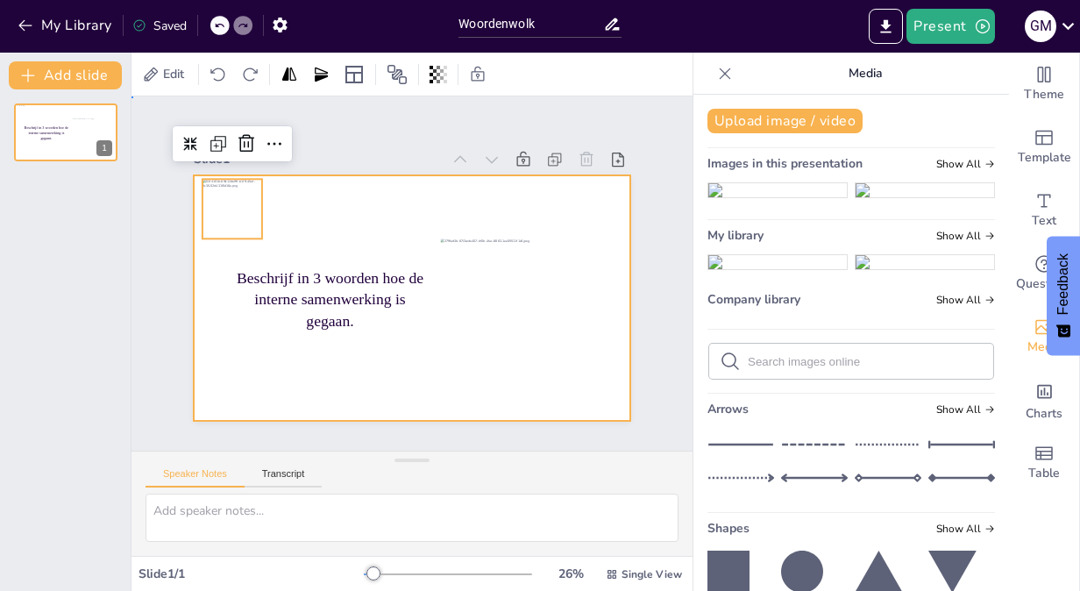
click at [534, 389] on div at bounding box center [412, 297] width 436 height 245
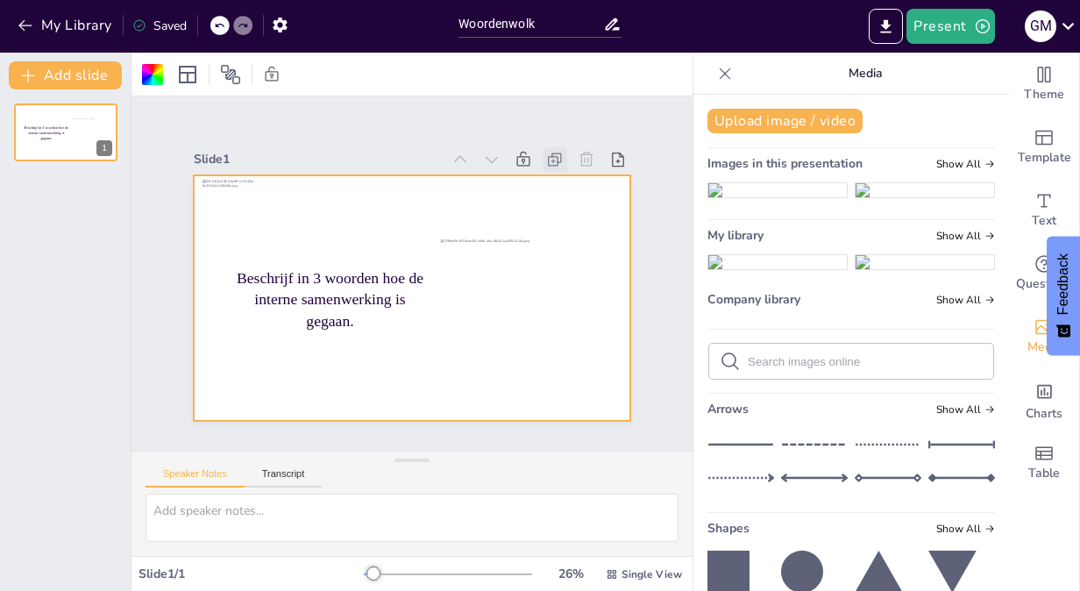
click at [546, 151] on icon at bounding box center [555, 160] width 18 height 18
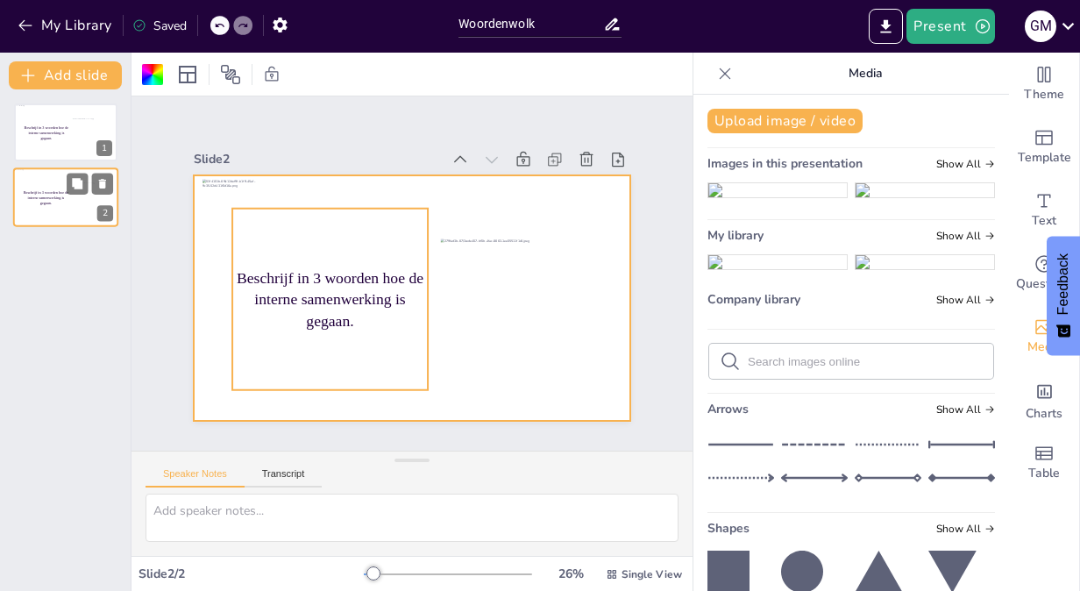
click at [41, 205] on p "Beschrijf in 3 woorden hoe de interne samenwerking is gegaan." at bounding box center [45, 198] width 47 height 16
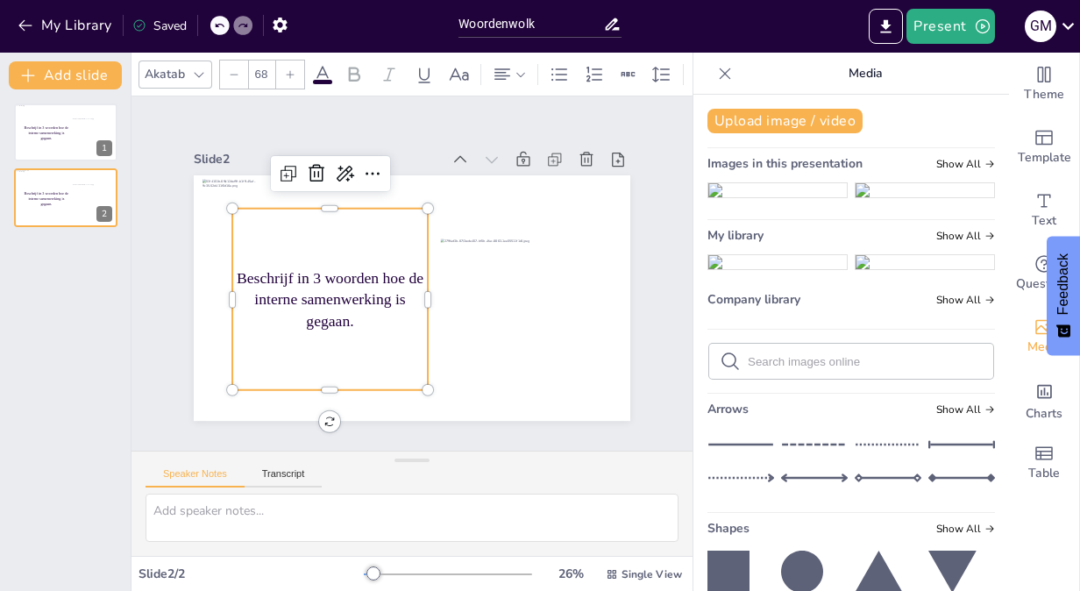
click at [301, 297] on p "Beschrijf in 3 woorden hoe de interne samenwerking is gegaan." at bounding box center [329, 298] width 195 height 65
click at [379, 301] on p "Beschrijf in 3 woorden hoe de interne samenwerking is gegaan." at bounding box center [329, 298] width 195 height 65
click at [267, 291] on p "Beschrijf in 3 woorden hoe de interne samenwerking is gegaan." at bounding box center [329, 298] width 195 height 65
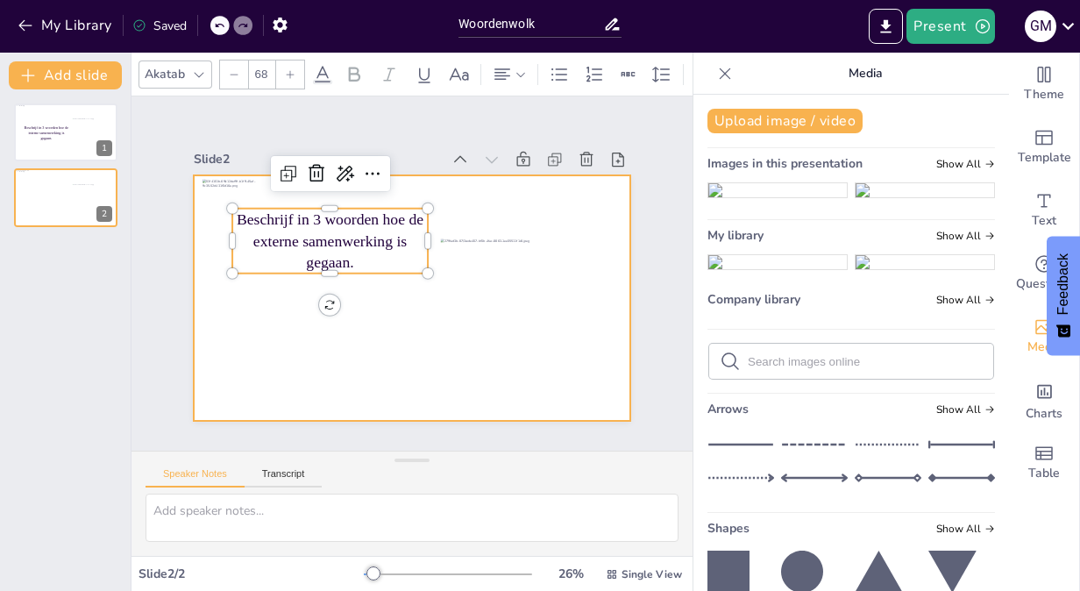
click at [217, 352] on div at bounding box center [412, 297] width 436 height 245
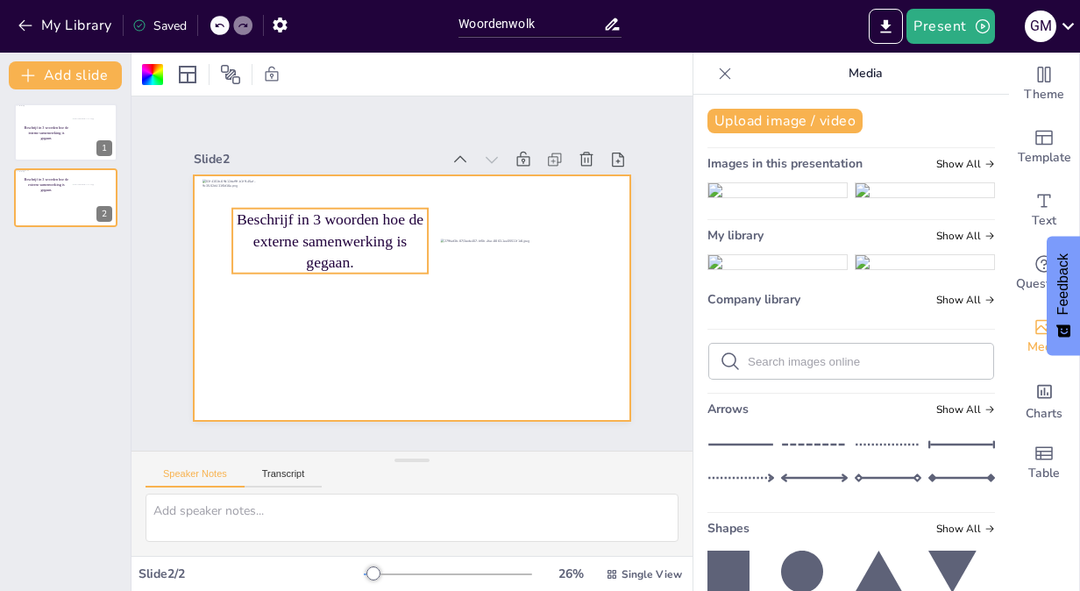
click at [318, 224] on p "Beschrijf in 3 woorden hoe de externe samenwerking is gegaan." at bounding box center [329, 241] width 195 height 65
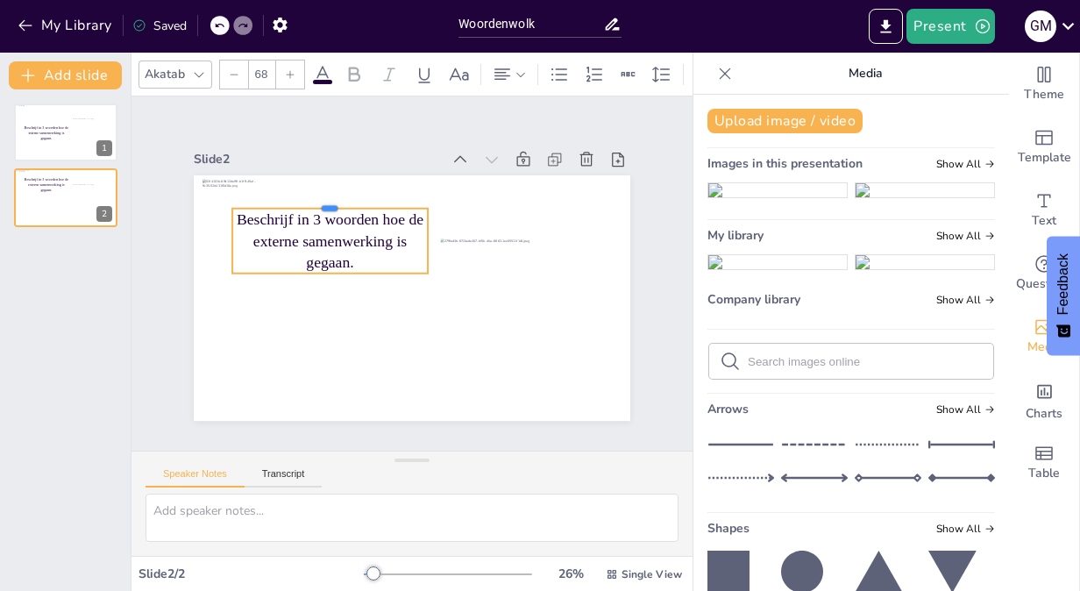
click at [332, 200] on div at bounding box center [329, 202] width 195 height 14
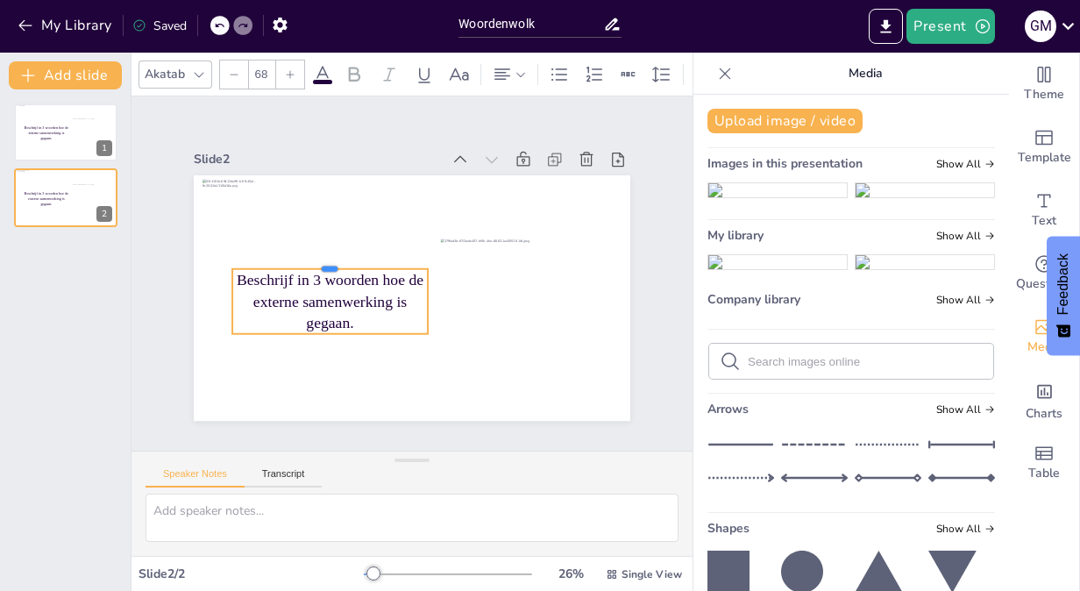
drag, startPoint x: 375, startPoint y: 202, endPoint x: 294, endPoint y: 274, distance: 108.6
click at [294, 274] on div "Beschrijf in 3 woorden hoe de externe samenwerking is gegaan." at bounding box center [412, 297] width 436 height 245
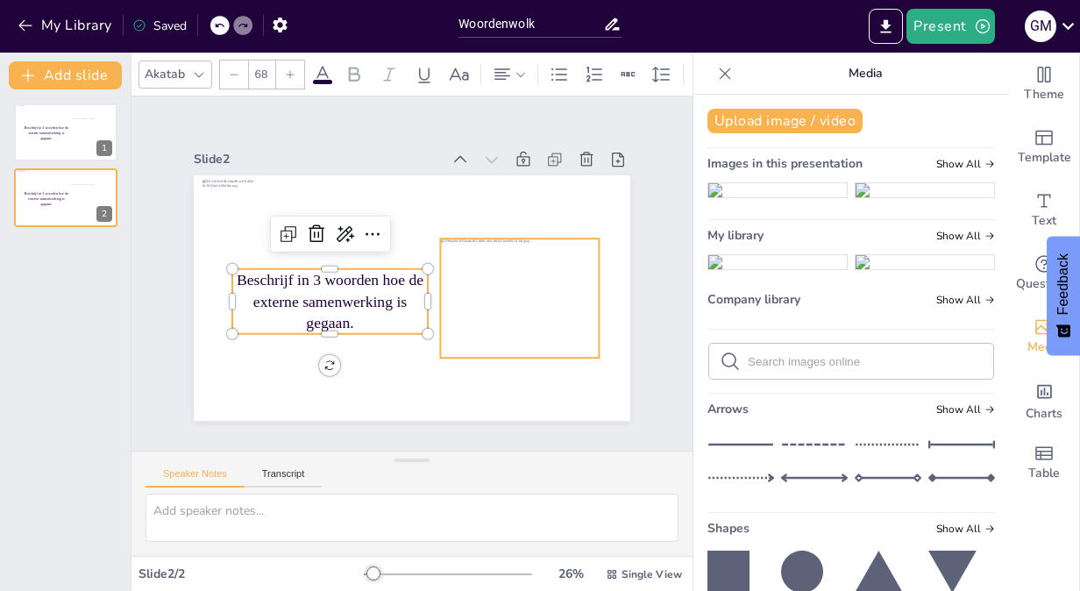
click at [484, 299] on div at bounding box center [519, 297] width 159 height 119
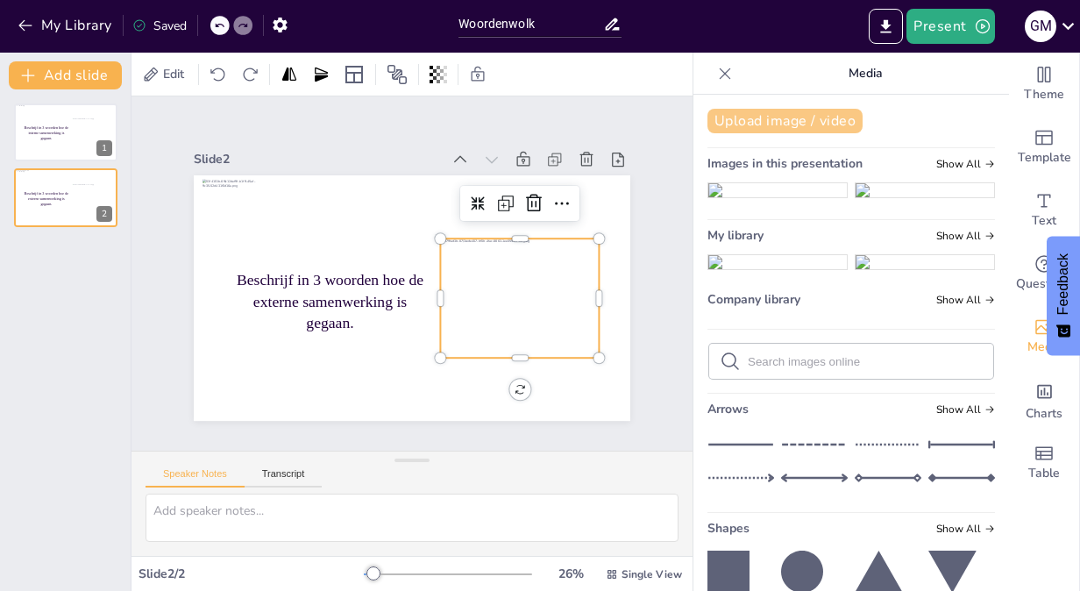
click at [770, 124] on button "Upload image / video" at bounding box center [784, 121] width 155 height 25
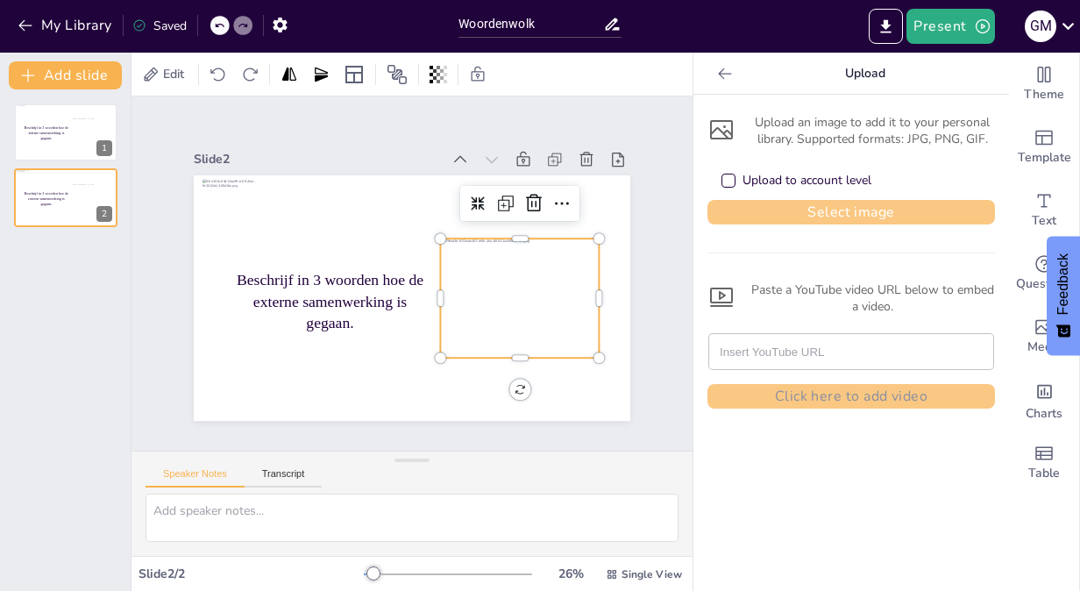
click at [818, 218] on button "Select image" at bounding box center [850, 212] width 287 height 25
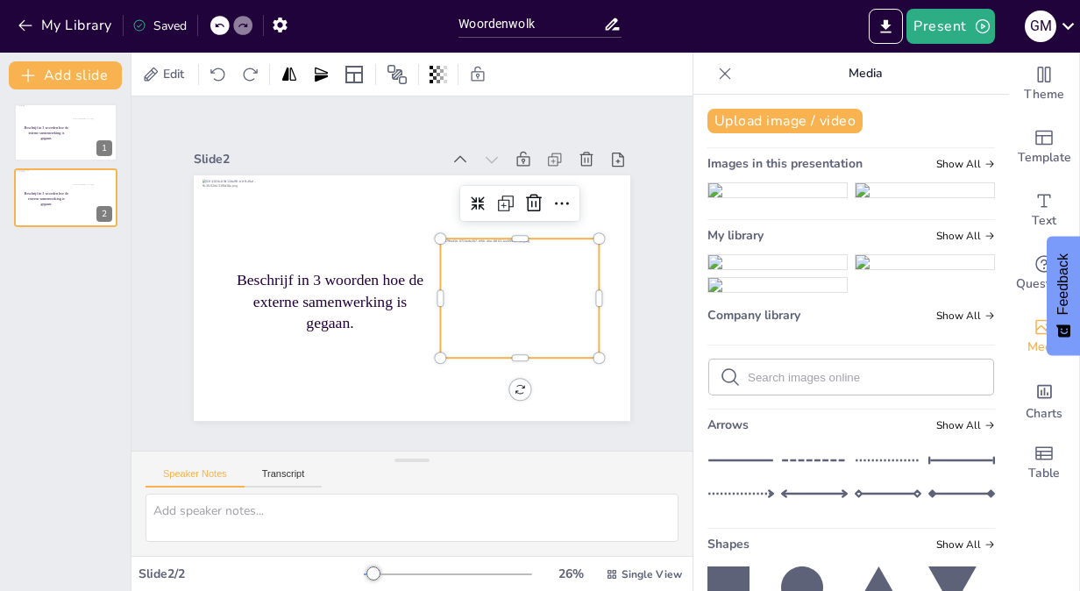
click at [514, 315] on div at bounding box center [519, 297] width 159 height 119
click at [778, 269] on img at bounding box center [777, 262] width 138 height 14
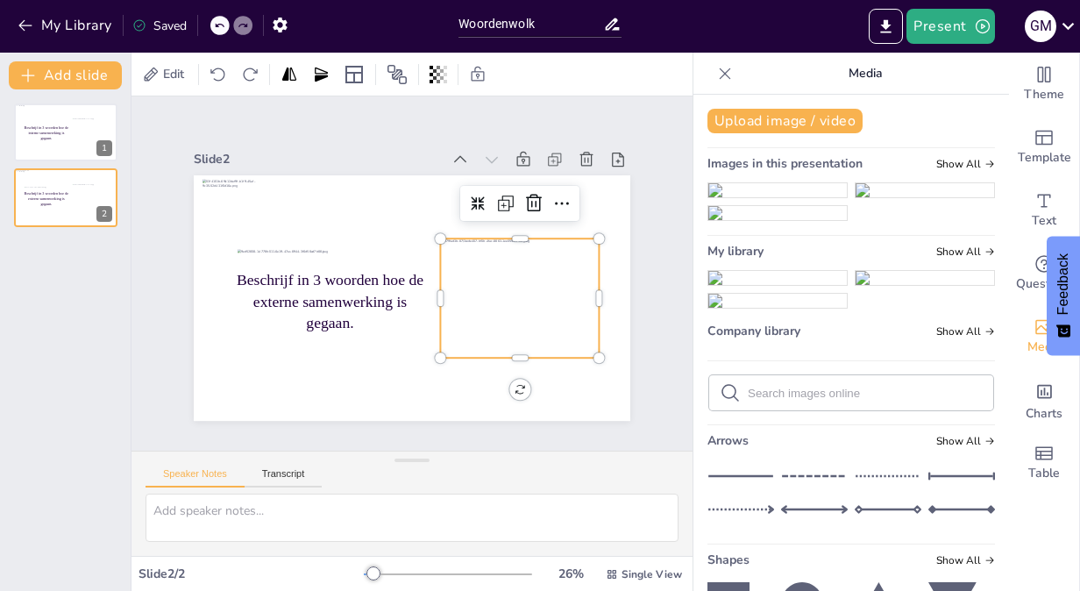
click at [543, 238] on div at bounding box center [519, 297] width 159 height 119
click at [523, 196] on icon at bounding box center [533, 203] width 21 height 21
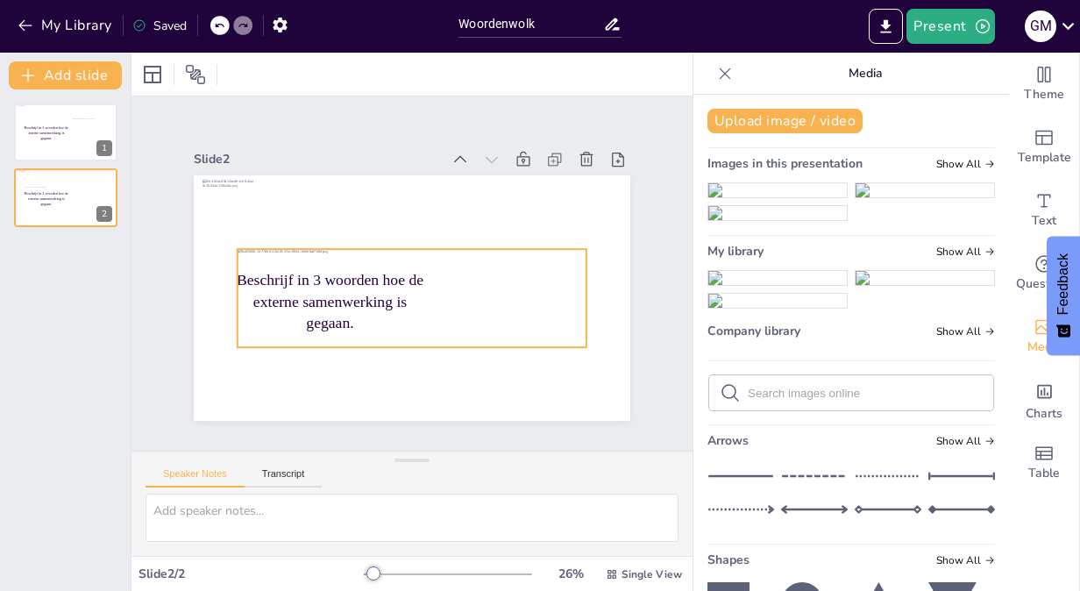
click at [463, 256] on div at bounding box center [411, 298] width 349 height 98
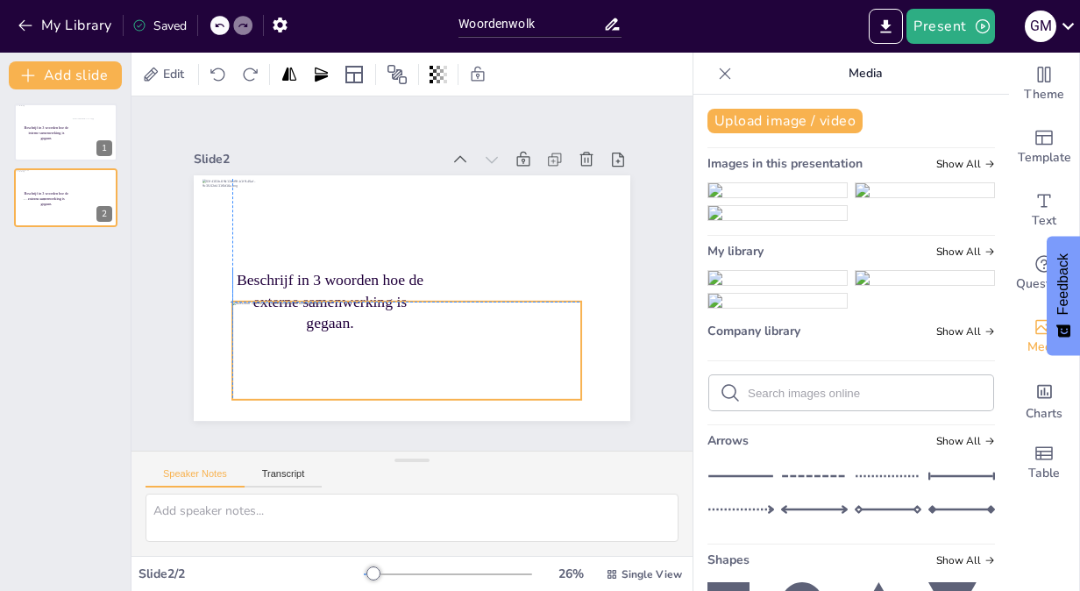
drag, startPoint x: 377, startPoint y: 244, endPoint x: 370, endPoint y: 294, distance: 51.3
click at [370, 301] on div at bounding box center [406, 350] width 349 height 98
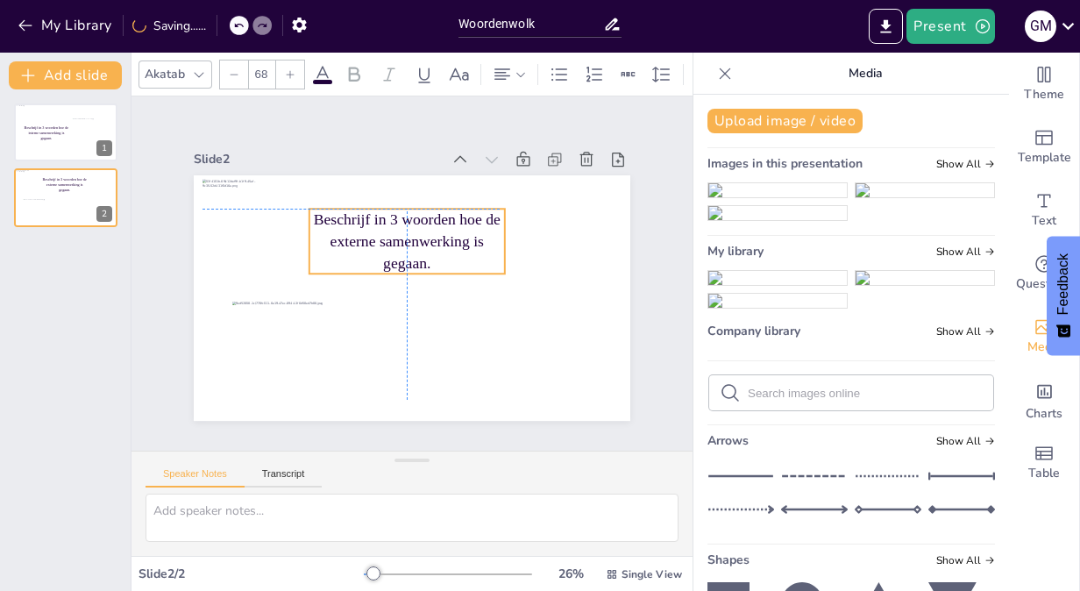
drag, startPoint x: 308, startPoint y: 267, endPoint x: 380, endPoint y: 209, distance: 92.2
click at [380, 209] on p "Beschrijf in 3 woorden hoe de externe samenwerking is gegaan." at bounding box center [406, 241] width 195 height 65
click at [631, 368] on div "Slide 1 Beschrijf in 3 woorden hoe de interne samenwerking is gegaan. Slide 2 B…" at bounding box center [412, 273] width 535 height 294
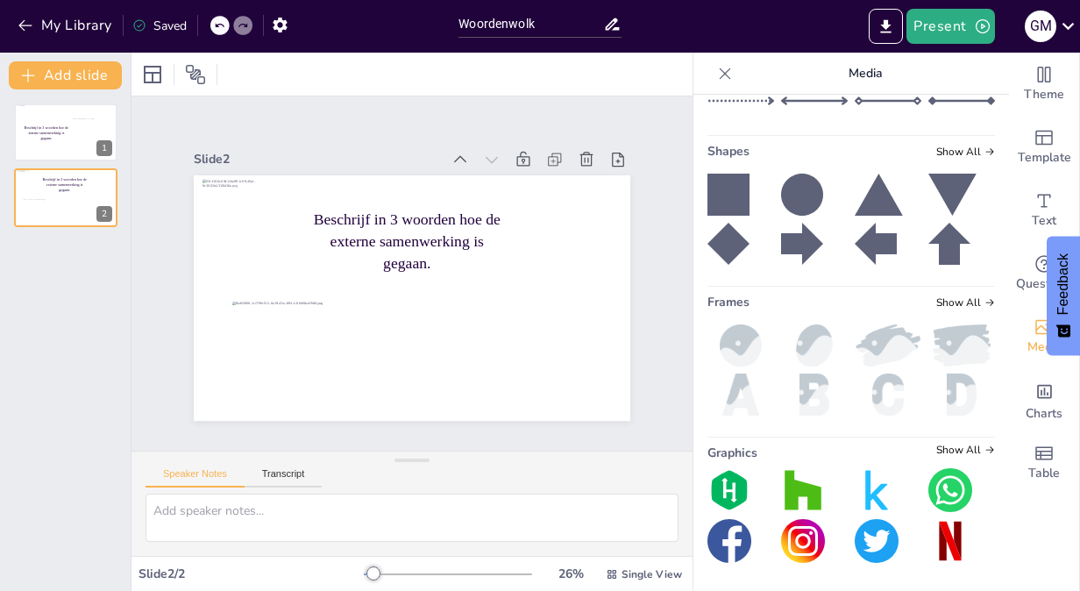
scroll to position [689, 0]
click at [716, 74] on icon at bounding box center [725, 74] width 18 height 18
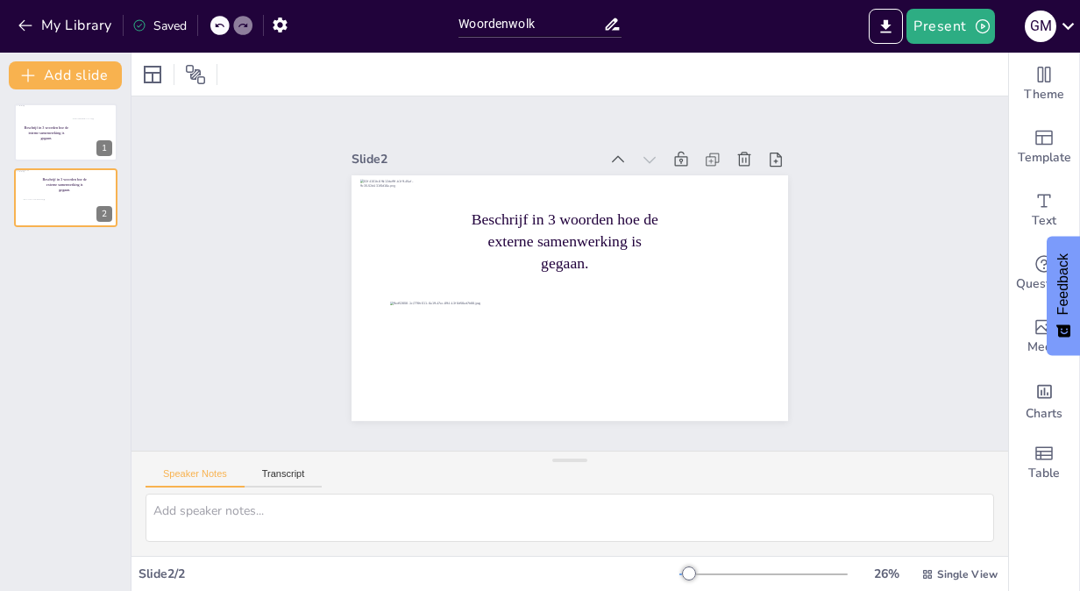
click at [162, 26] on div "Saved" at bounding box center [159, 26] width 54 height 17
click at [152, 26] on div "Saved" at bounding box center [159, 26] width 54 height 17
click at [199, 202] on div "Slide 1 Beschrijf in 3 woorden hoe de interne samenwerking is gegaan. Slide 2 B…" at bounding box center [569, 273] width 876 height 354
click at [862, 224] on div "Slide 1 Beschrijf in 3 woorden hoe de interne samenwerking is gegaan. Slide 2 B…" at bounding box center [569, 273] width 876 height 354
click at [965, 29] on button "Present" at bounding box center [950, 26] width 88 height 35
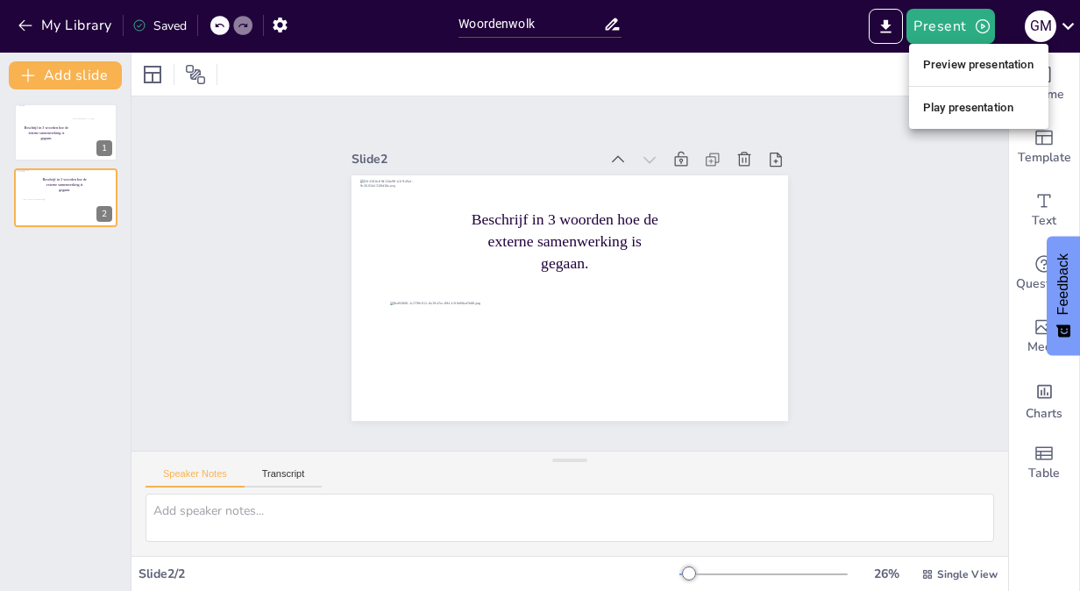
click at [973, 58] on li "Preview presentation" at bounding box center [978, 65] width 139 height 28
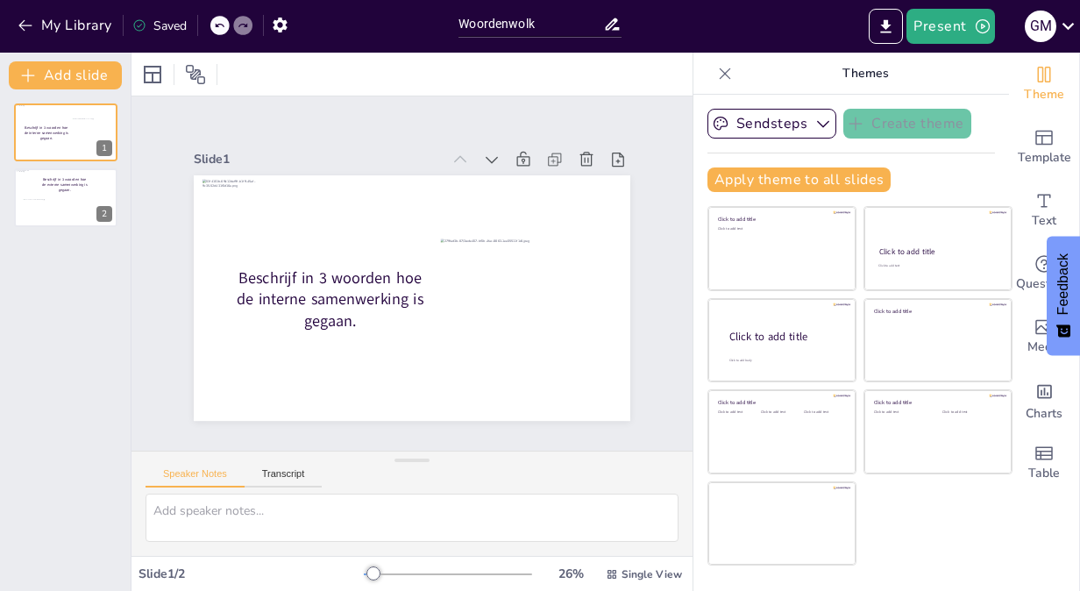
click at [716, 73] on icon at bounding box center [725, 74] width 18 height 18
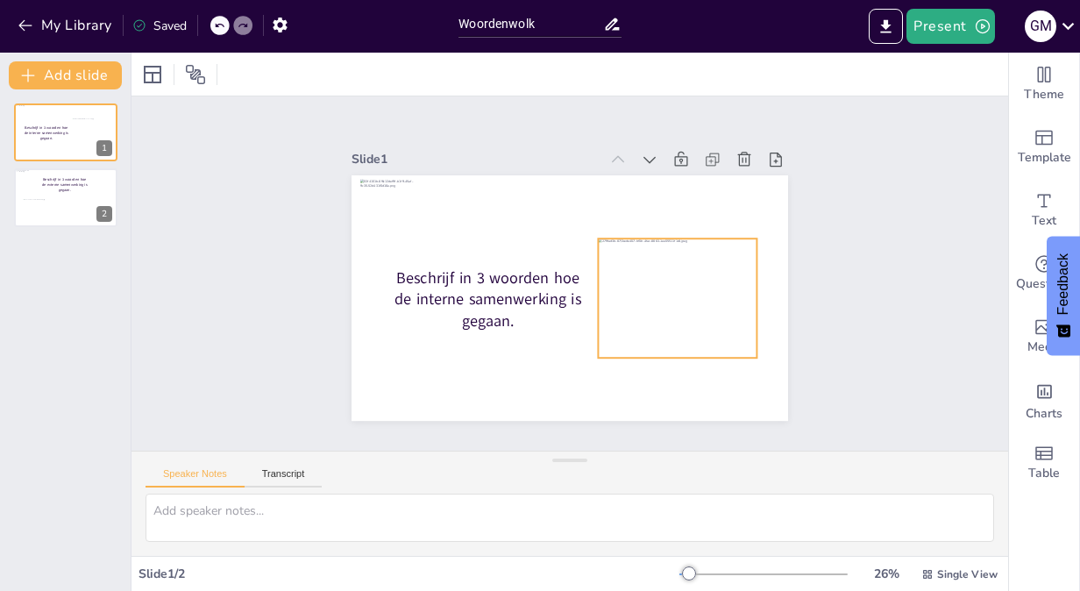
click at [675, 304] on div at bounding box center [677, 297] width 159 height 119
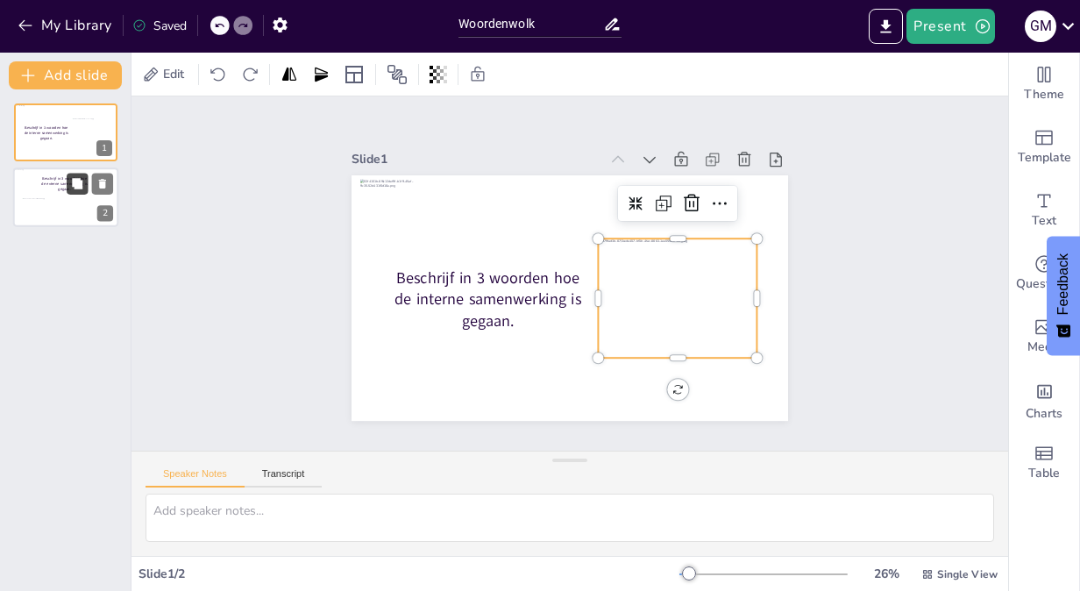
click at [84, 181] on button at bounding box center [77, 184] width 21 height 21
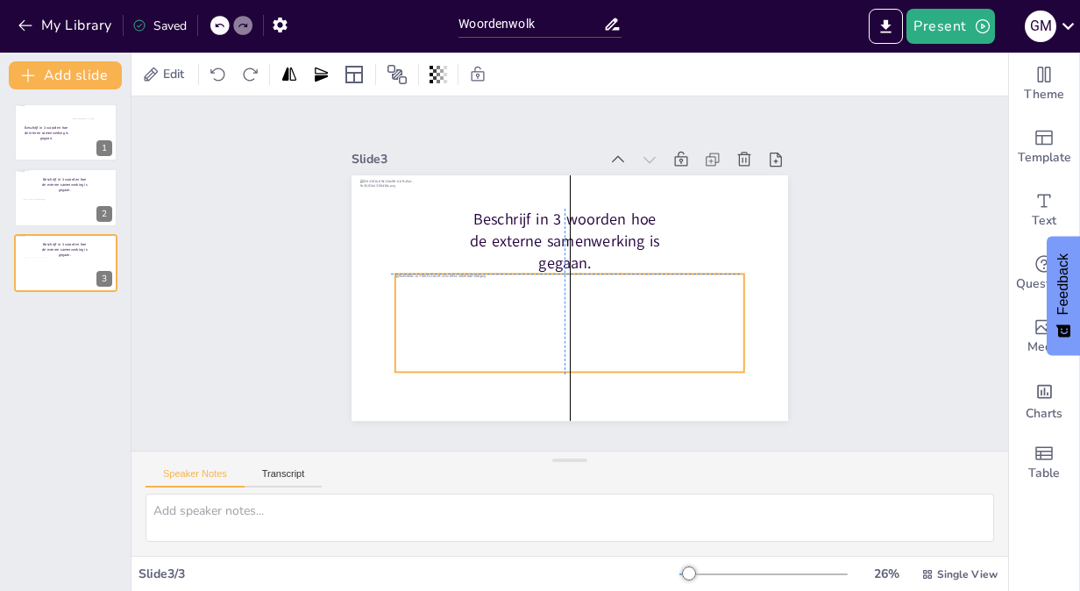
drag, startPoint x: 596, startPoint y: 342, endPoint x: 597, endPoint y: 316, distance: 25.4
click at [597, 316] on div at bounding box center [569, 322] width 349 height 98
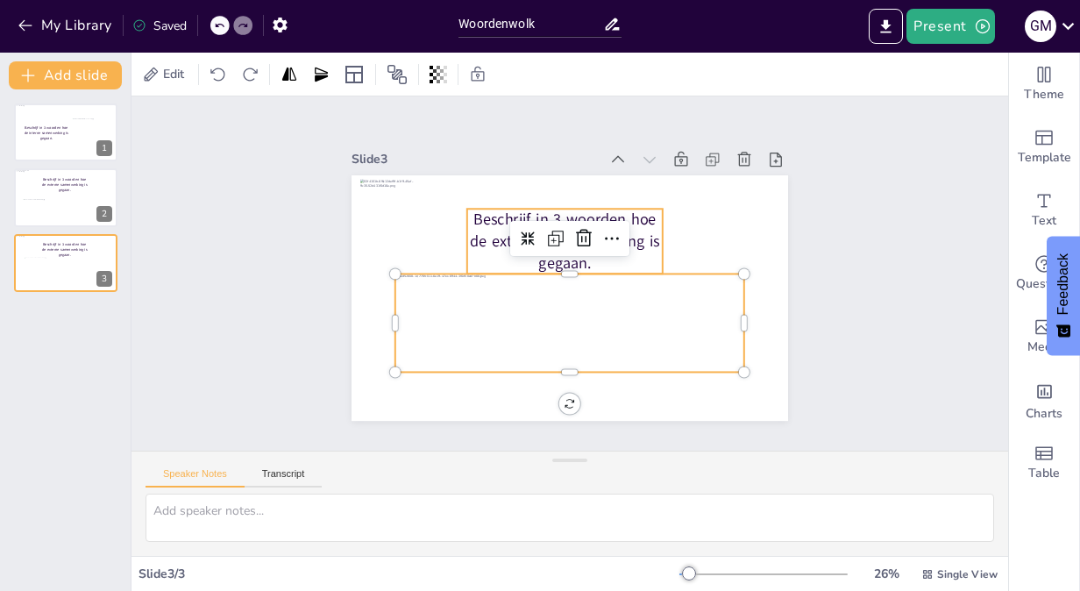
click at [647, 228] on p "Beschrijf in 3 woorden hoe de externe samenwerking is gegaan." at bounding box center [564, 241] width 195 height 65
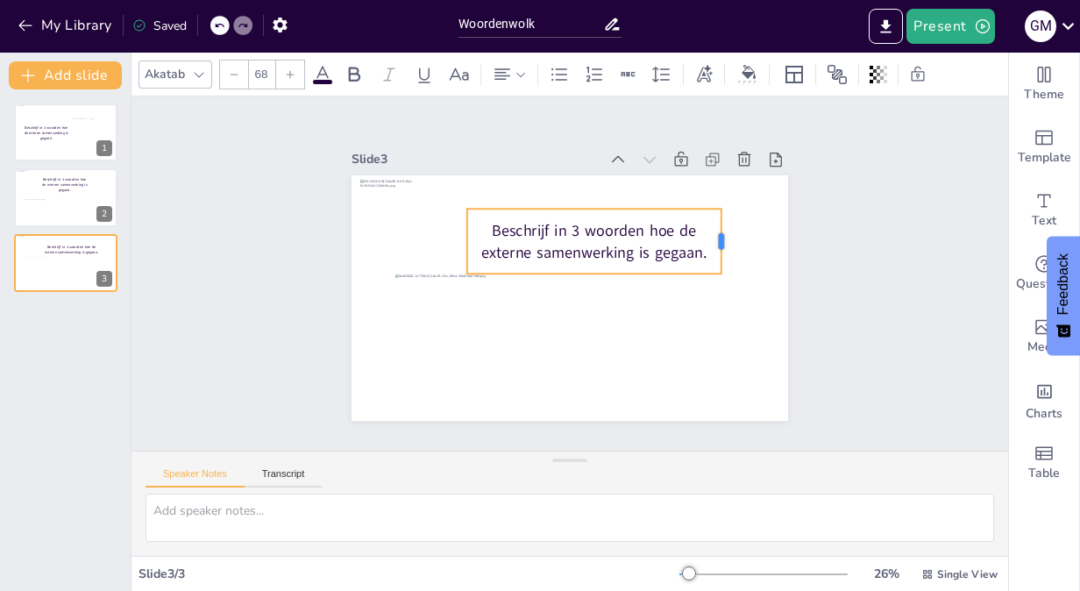
drag, startPoint x: 653, startPoint y: 238, endPoint x: 712, endPoint y: 235, distance: 58.8
click at [721, 235] on div at bounding box center [728, 241] width 14 height 65
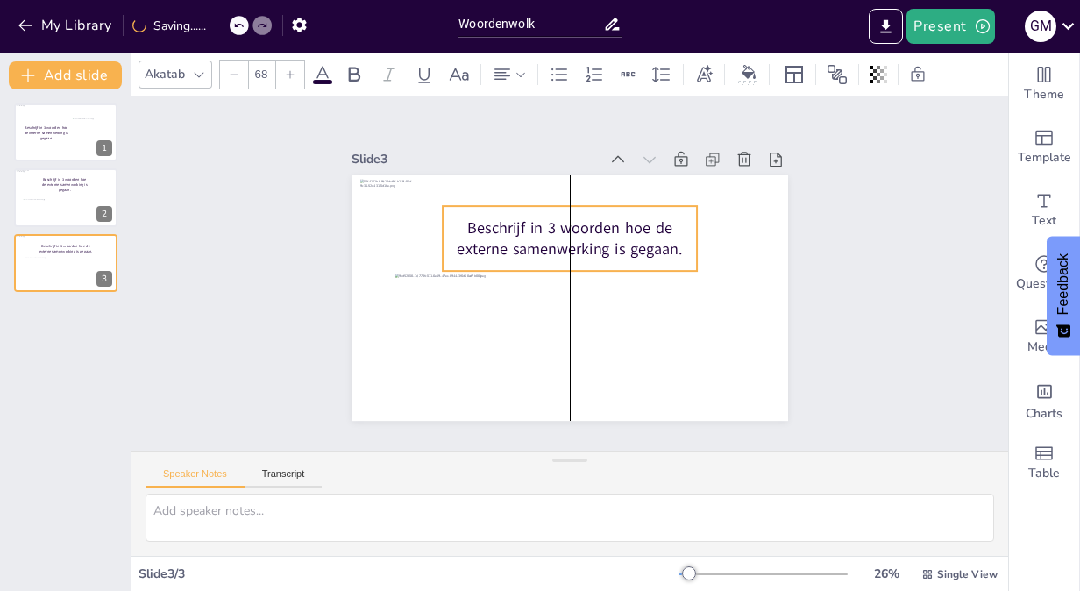
drag, startPoint x: 622, startPoint y: 237, endPoint x: 596, endPoint y: 230, distance: 27.2
click at [596, 230] on p "Beschrijf in 3 woorden hoe de externe samenwerking is gegaan." at bounding box center [570, 237] width 254 height 43
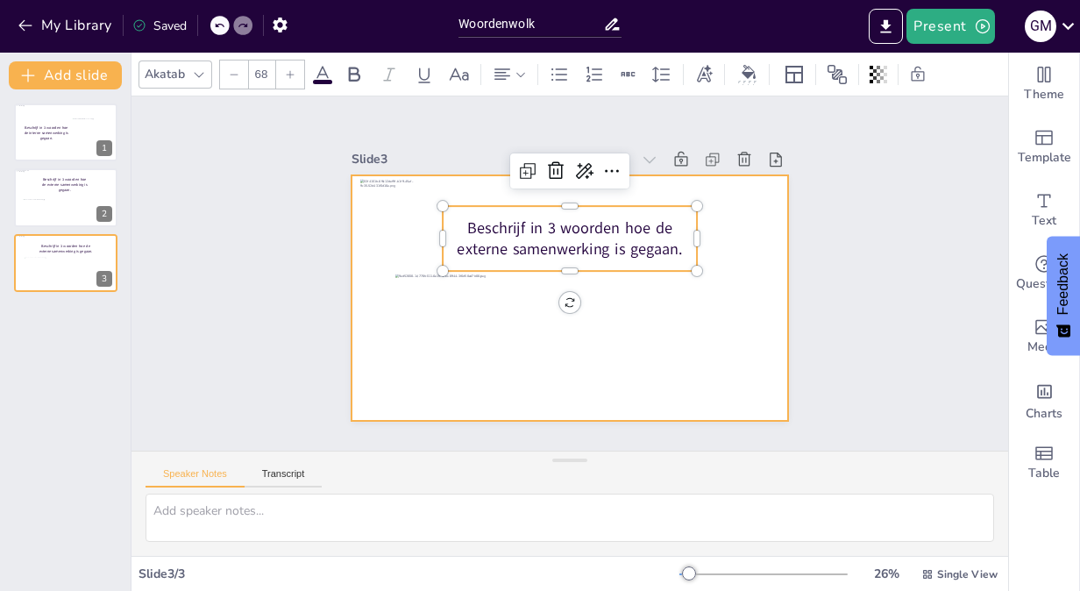
click at [622, 392] on div at bounding box center [569, 297] width 436 height 245
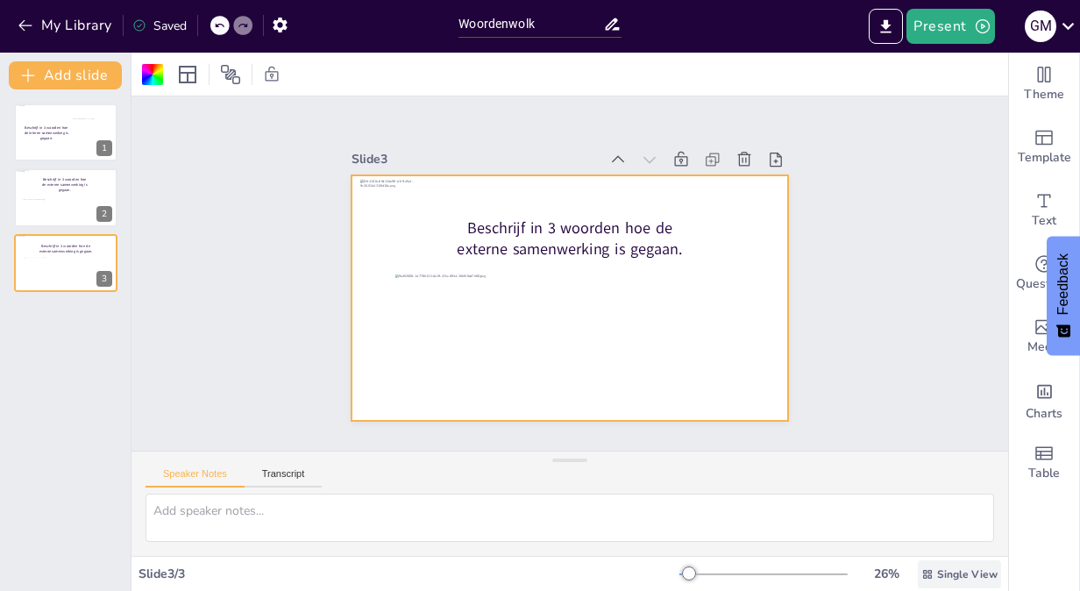
click at [955, 580] on span "Single View" at bounding box center [967, 574] width 60 height 14
click at [943, 536] on span "List View" at bounding box center [935, 535] width 92 height 17
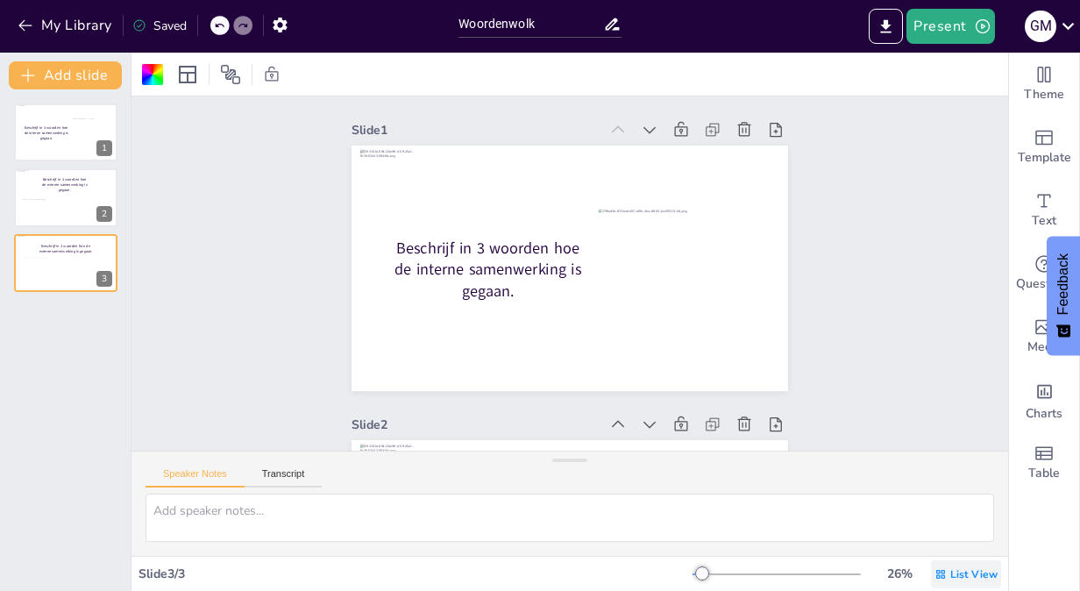
click at [960, 575] on span "List View" at bounding box center [973, 574] width 47 height 14
click at [945, 508] on div "Single View" at bounding box center [941, 499] width 94 height 35
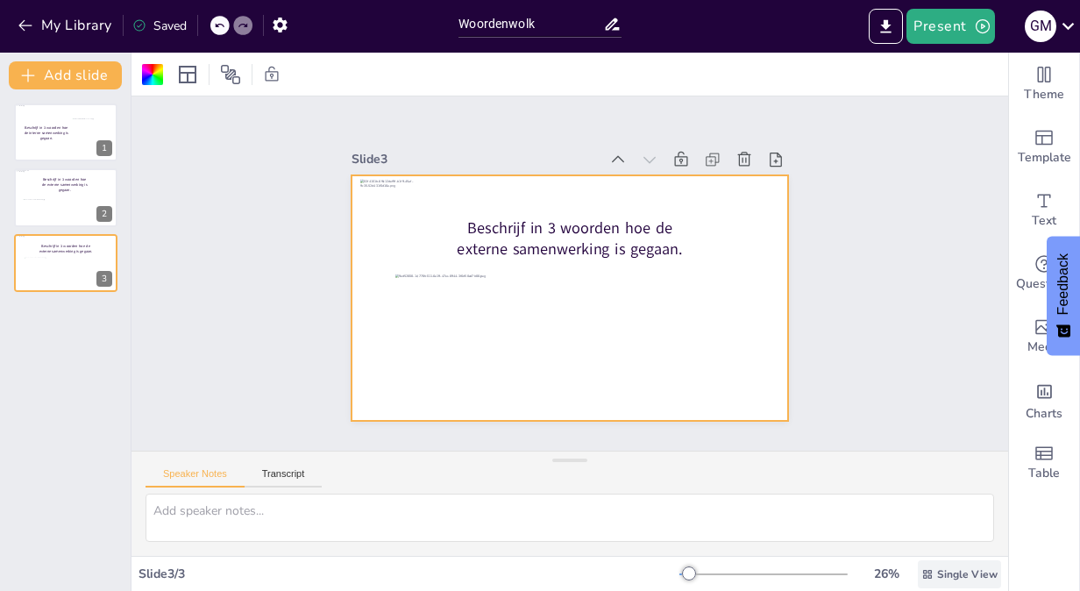
click at [946, 570] on span "Single View" at bounding box center [967, 574] width 60 height 14
click at [937, 536] on span "List View" at bounding box center [935, 535] width 92 height 17
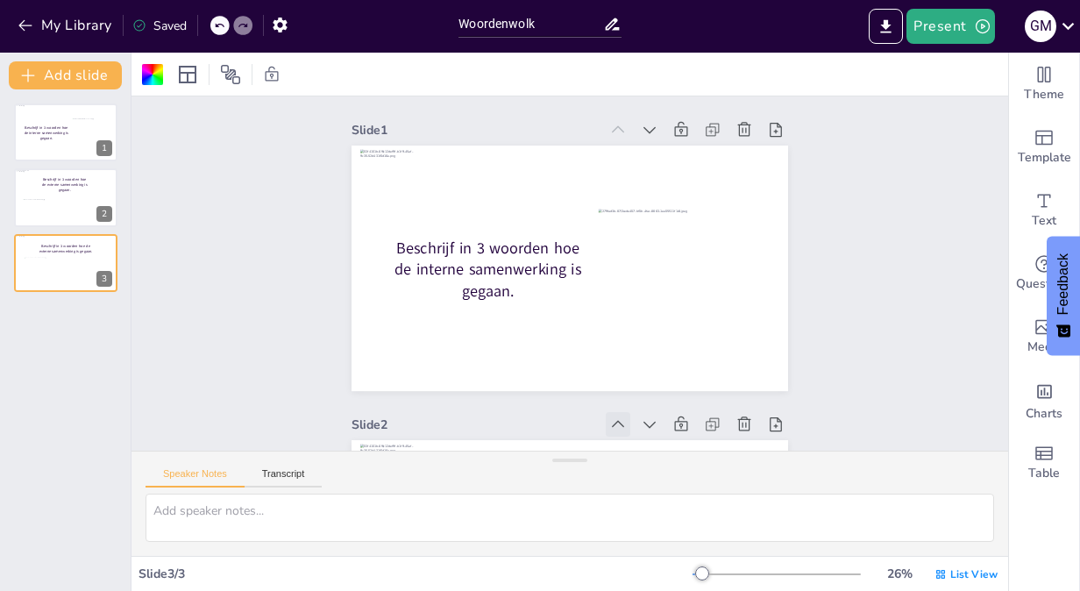
click at [609, 421] on icon at bounding box center [618, 424] width 18 height 18
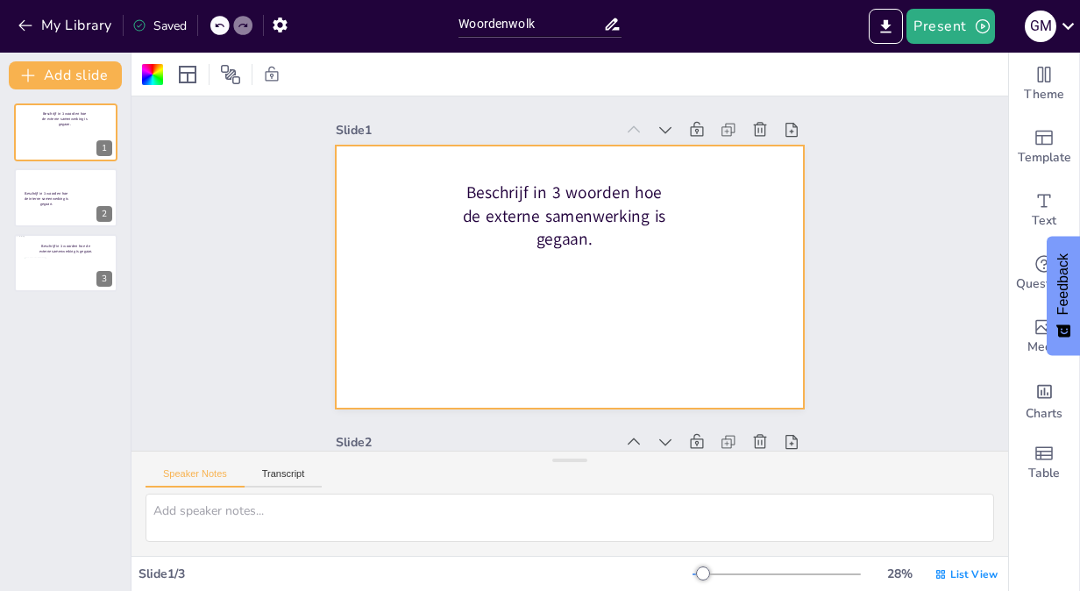
scroll to position [88, 0]
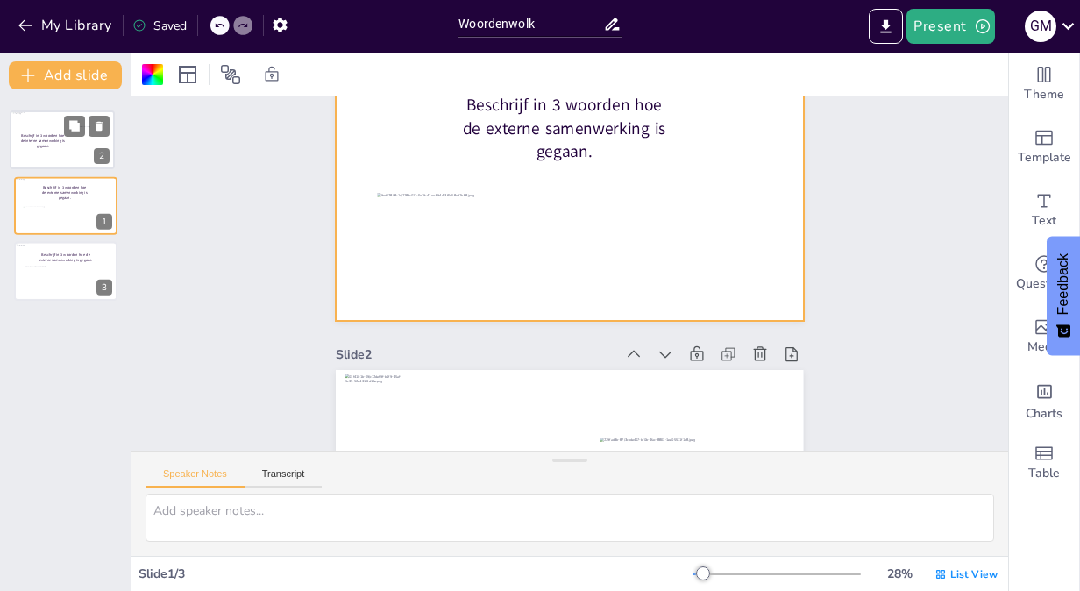
drag, startPoint x: 40, startPoint y: 181, endPoint x: 37, endPoint y: 116, distance: 64.9
click at [37, 110] on div "Beschrijf in 3 woorden hoe de interne samenwerking is gegaan." at bounding box center [62, 110] width 103 height 0
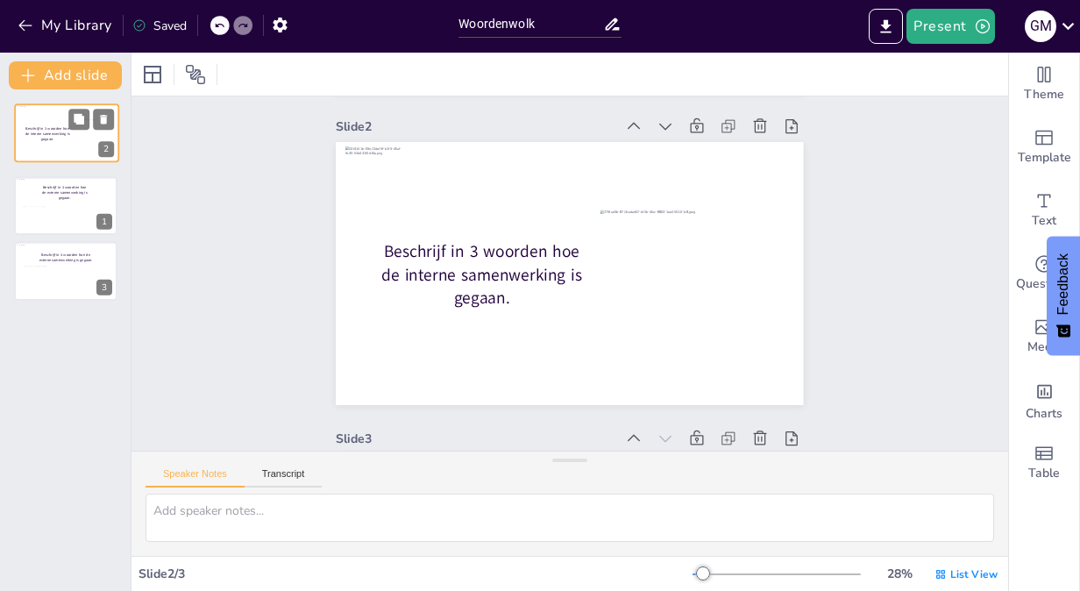
scroll to position [4, 0]
click at [102, 248] on icon at bounding box center [102, 249] width 7 height 10
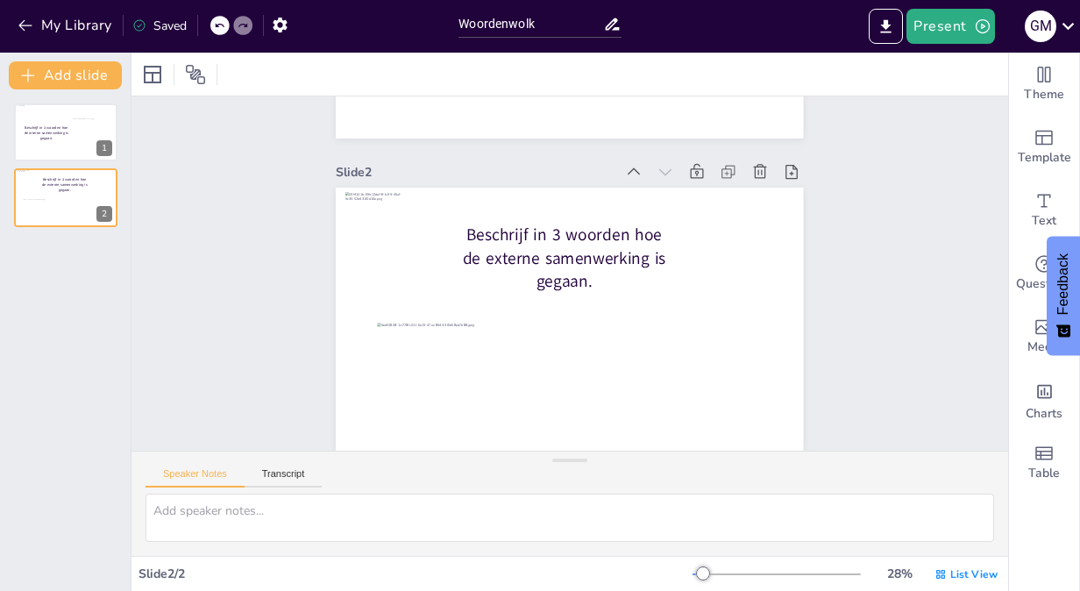
scroll to position [0, 0]
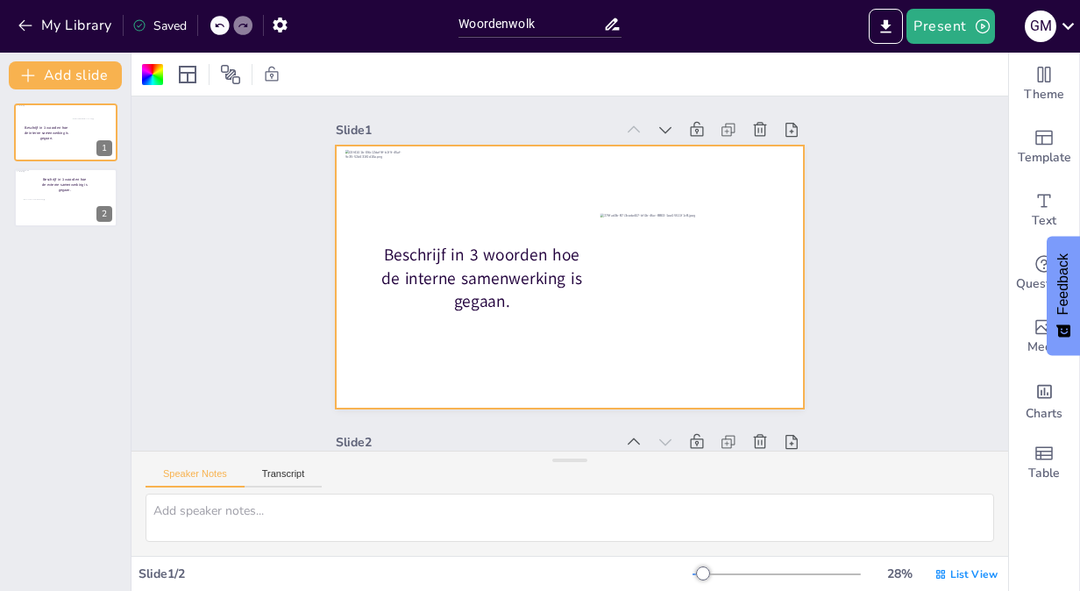
click at [222, 27] on icon at bounding box center [219, 25] width 11 height 11
click at [242, 31] on div at bounding box center [231, 25] width 42 height 19
click at [103, 250] on icon at bounding box center [102, 249] width 7 height 10
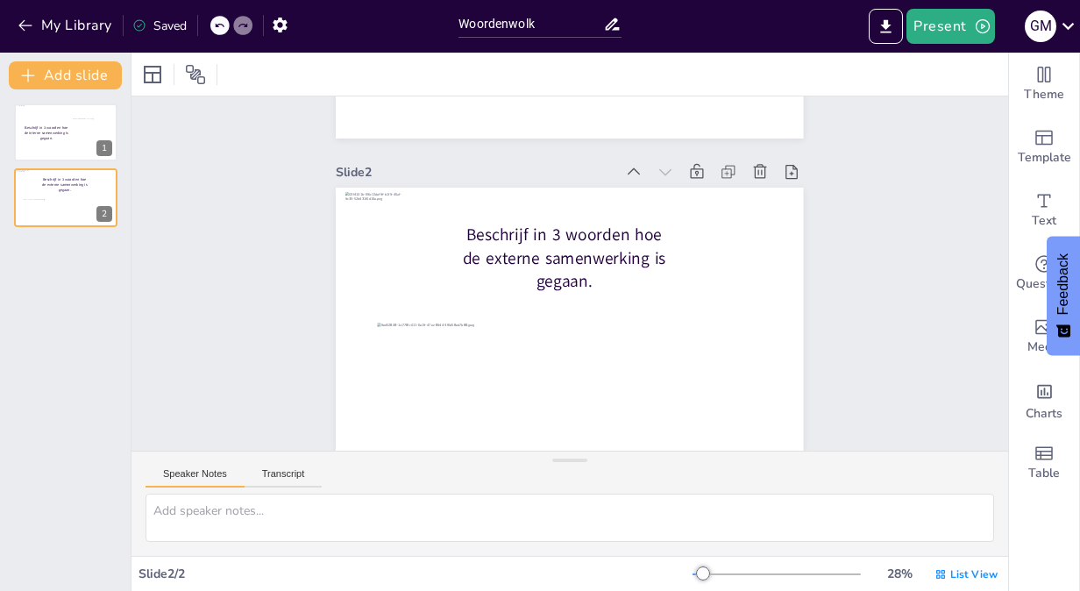
click at [201, 477] on button "Speaker Notes" at bounding box center [194, 477] width 99 height 19
click at [285, 477] on button "Transcript" at bounding box center [283, 477] width 78 height 19
click at [923, 476] on button "Select voice..." at bounding box center [863, 476] width 175 height 28
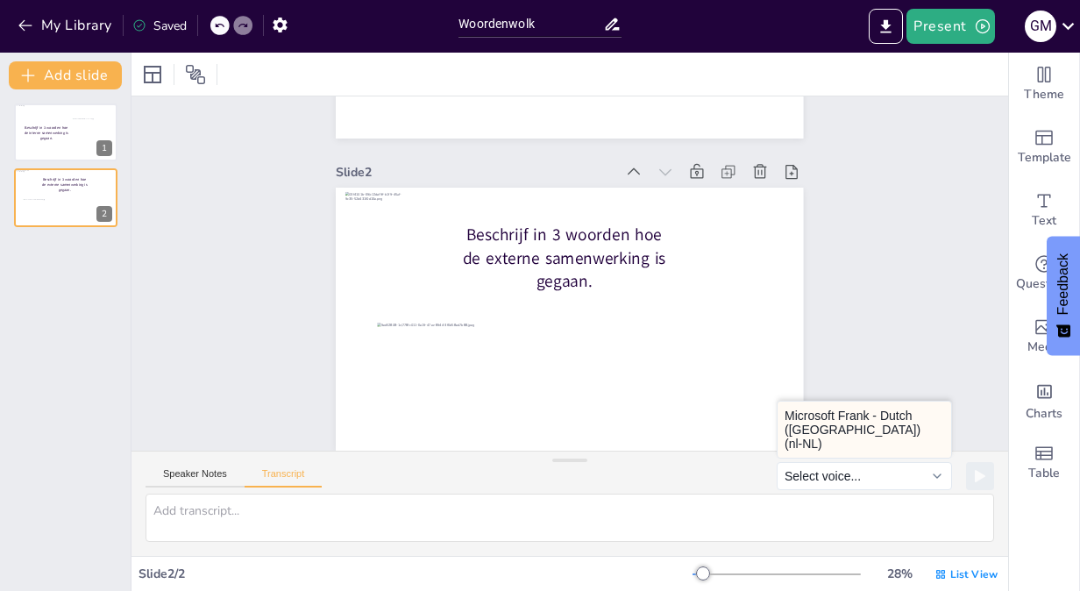
click at [861, 442] on button "Microsoft Frank - Dutch (Netherlands) (nl-NL)" at bounding box center [864, 429] width 174 height 56
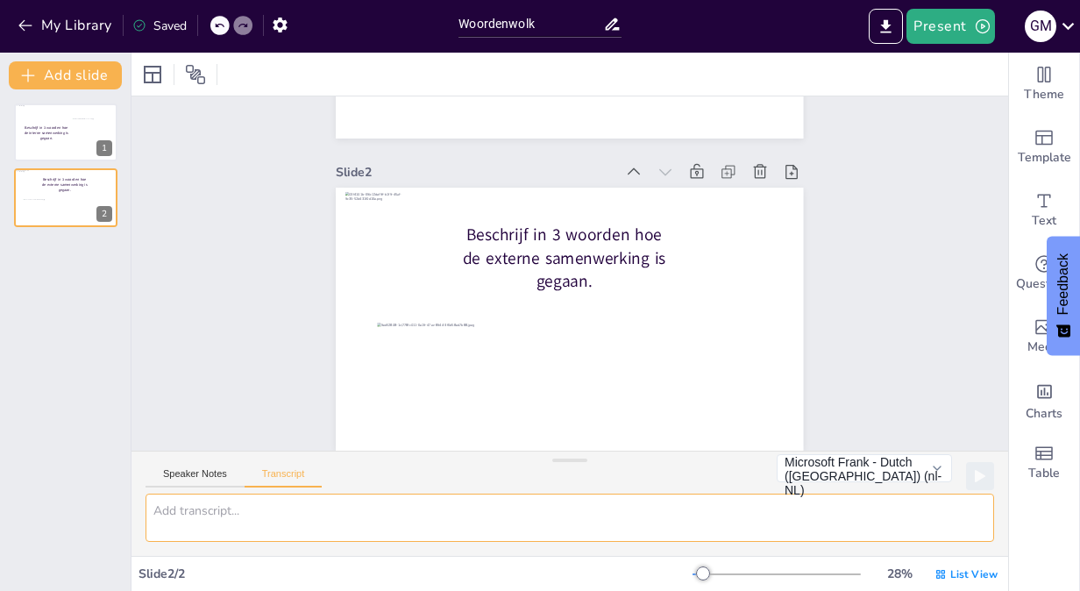
click at [403, 524] on textarea at bounding box center [569, 517] width 848 height 48
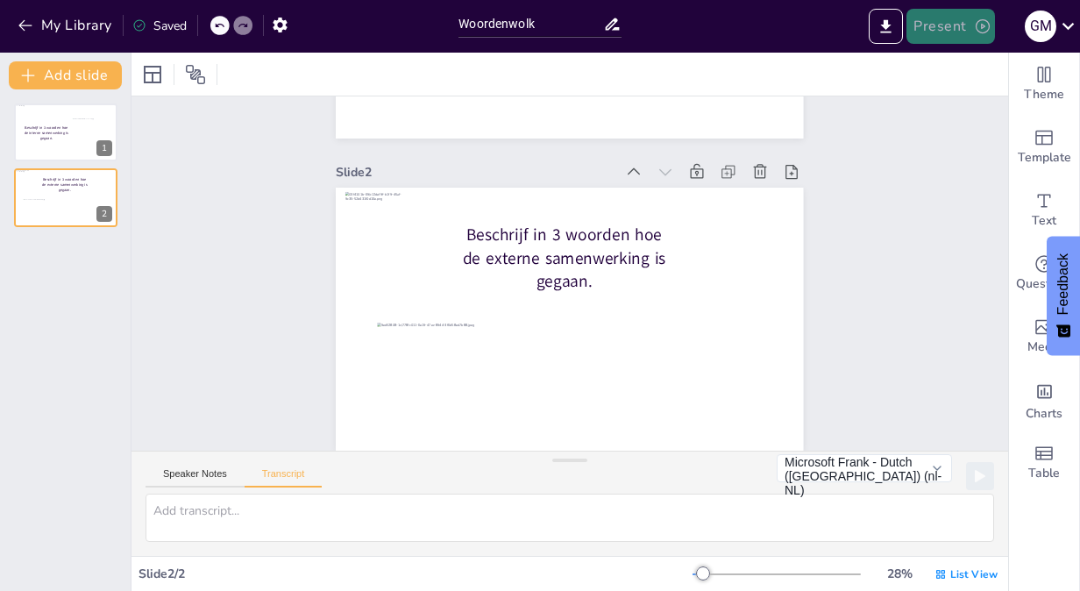
click at [950, 31] on button "Present" at bounding box center [950, 26] width 88 height 35
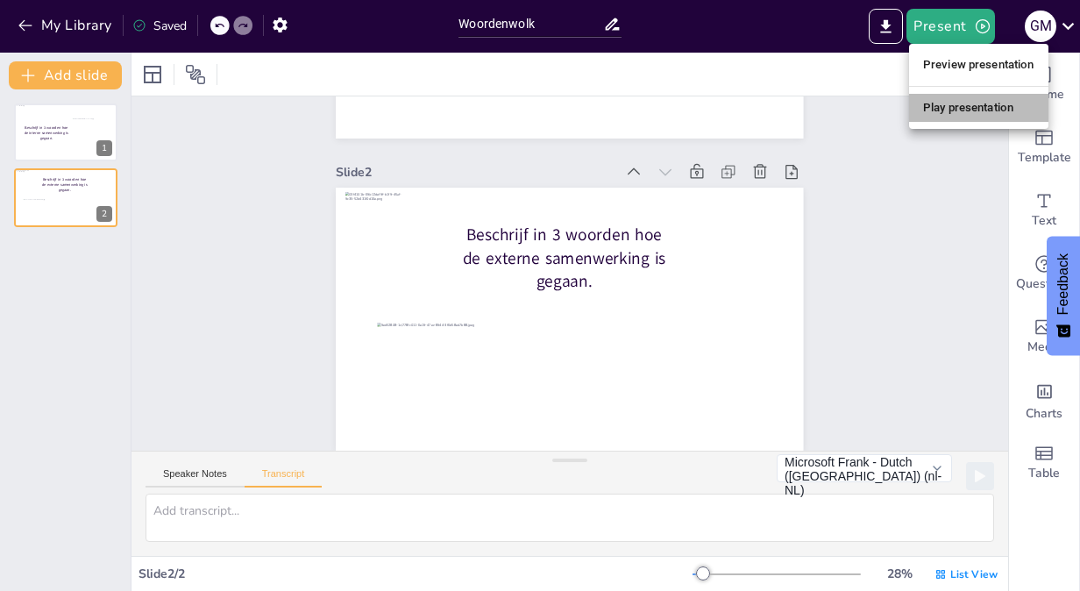
click at [968, 110] on li "Play presentation" at bounding box center [978, 108] width 139 height 28
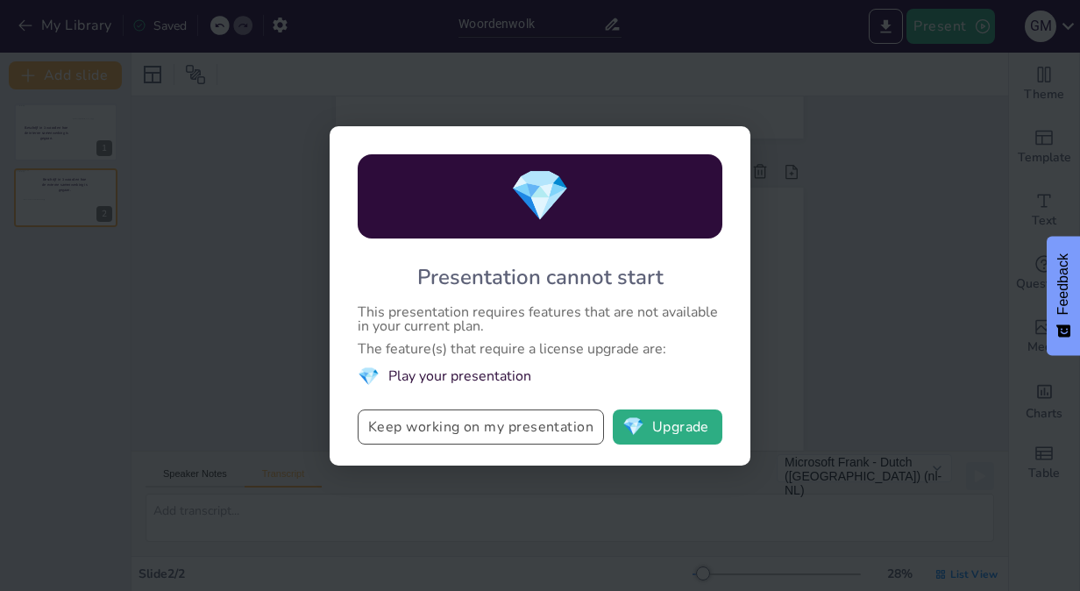
click at [512, 426] on button "Keep working on my presentation" at bounding box center [481, 426] width 246 height 35
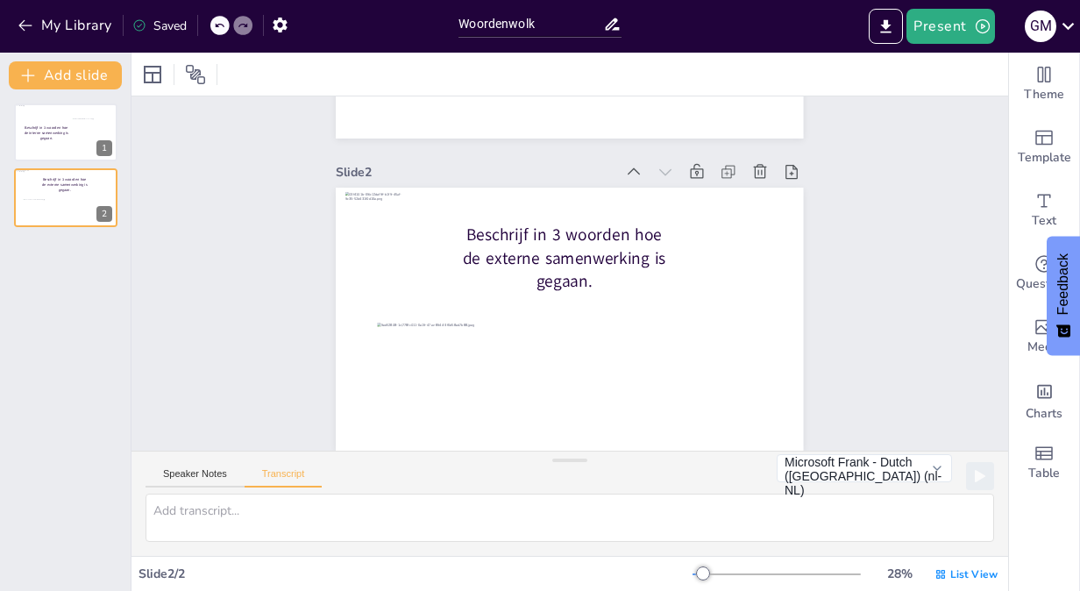
click at [613, 27] on icon at bounding box center [612, 24] width 18 height 18
click at [537, 20] on input "Woordenwolk" at bounding box center [530, 23] width 144 height 25
click at [25, 30] on icon "button" at bounding box center [26, 26] width 18 height 18
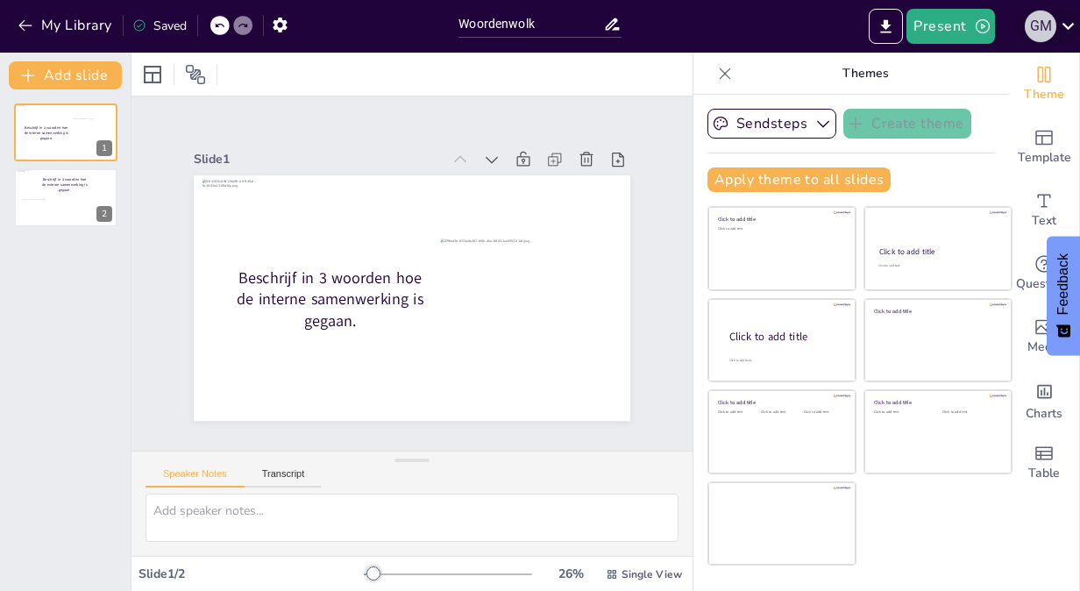
click at [1041, 26] on div "g m" at bounding box center [1040, 27] width 32 height 32
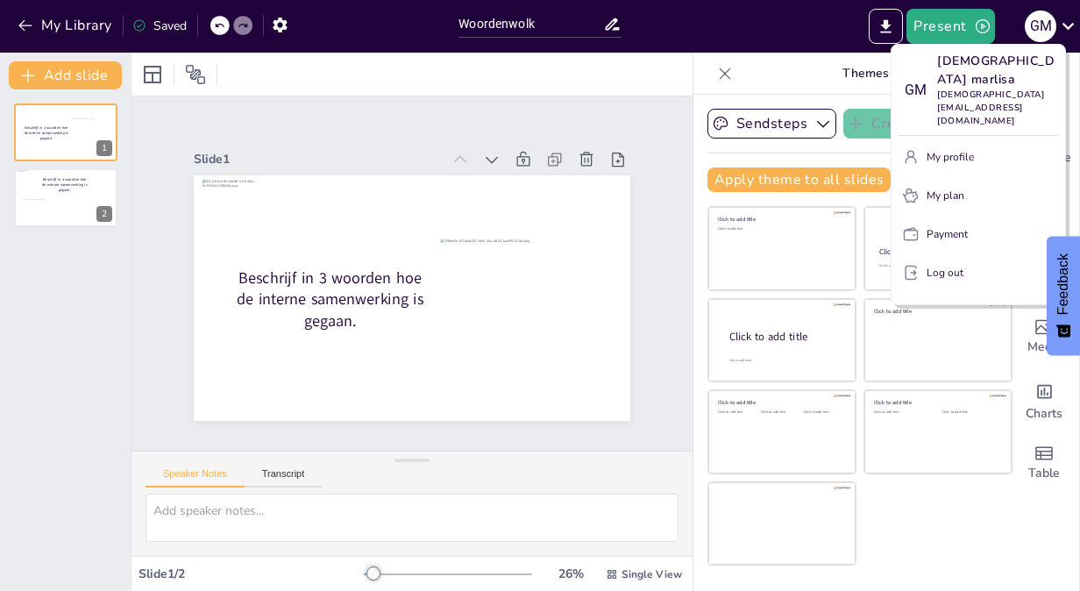
click at [936, 25] on div at bounding box center [540, 295] width 1080 height 591
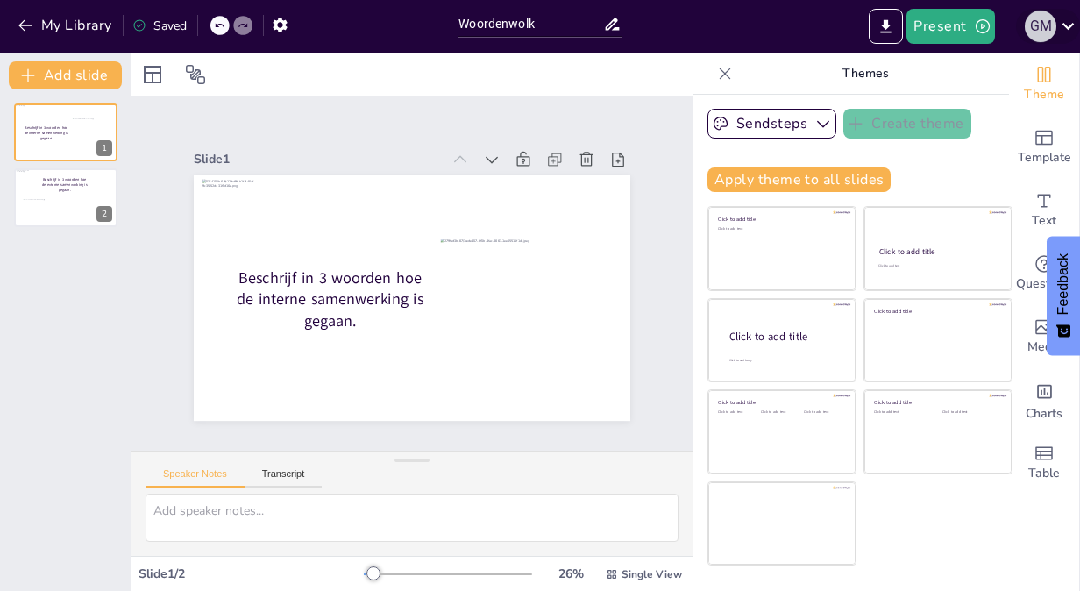
click at [1036, 26] on div "g m" at bounding box center [1040, 27] width 32 height 32
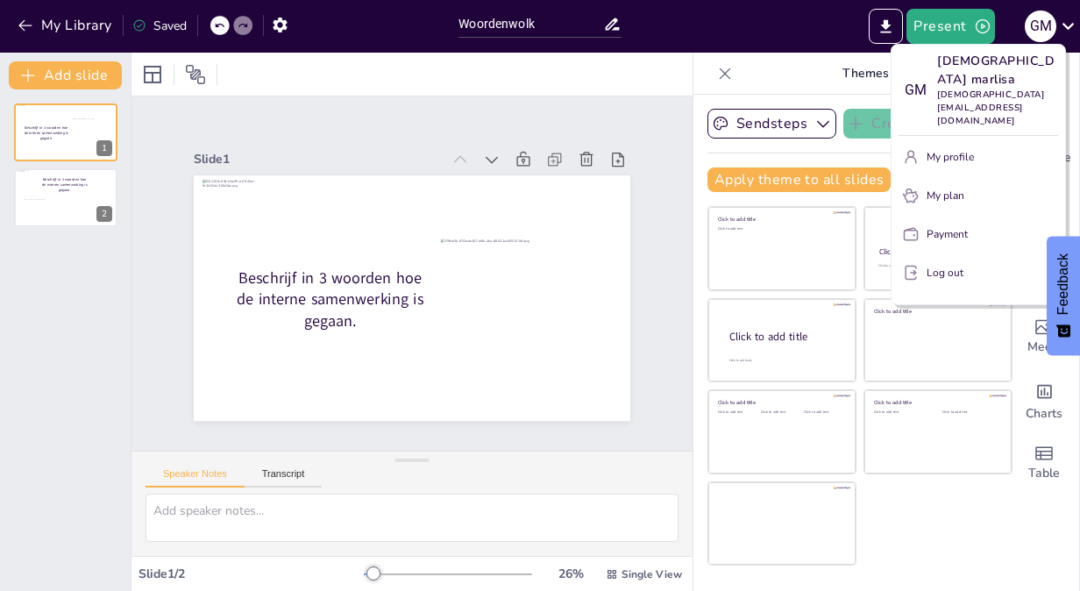
click at [25, 33] on div at bounding box center [540, 295] width 1080 height 591
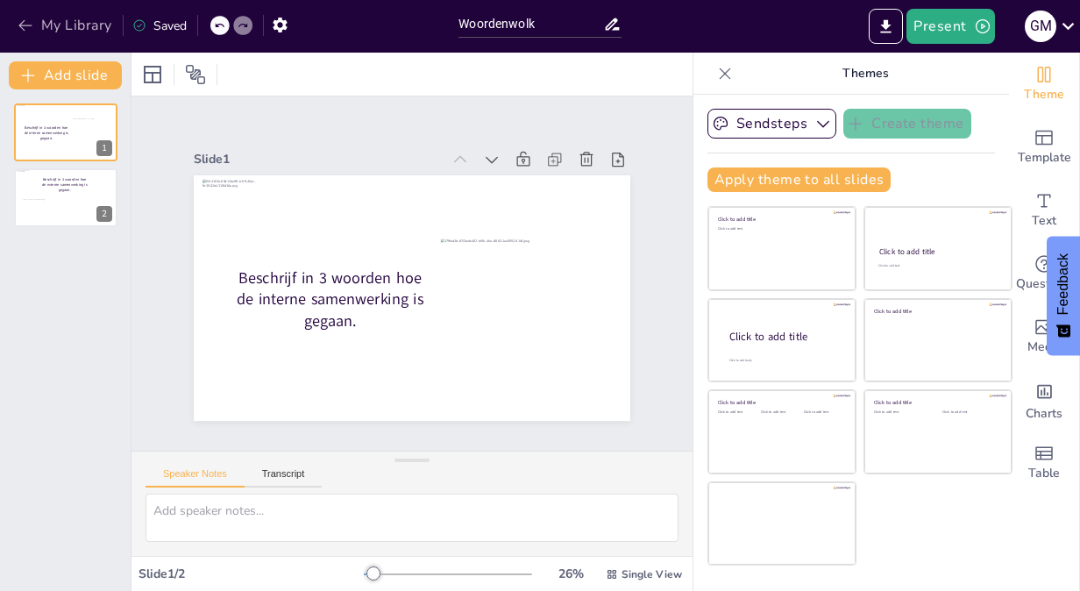
click at [35, 30] on button "My Library" at bounding box center [66, 25] width 106 height 28
